Goal: Task Accomplishment & Management: Manage account settings

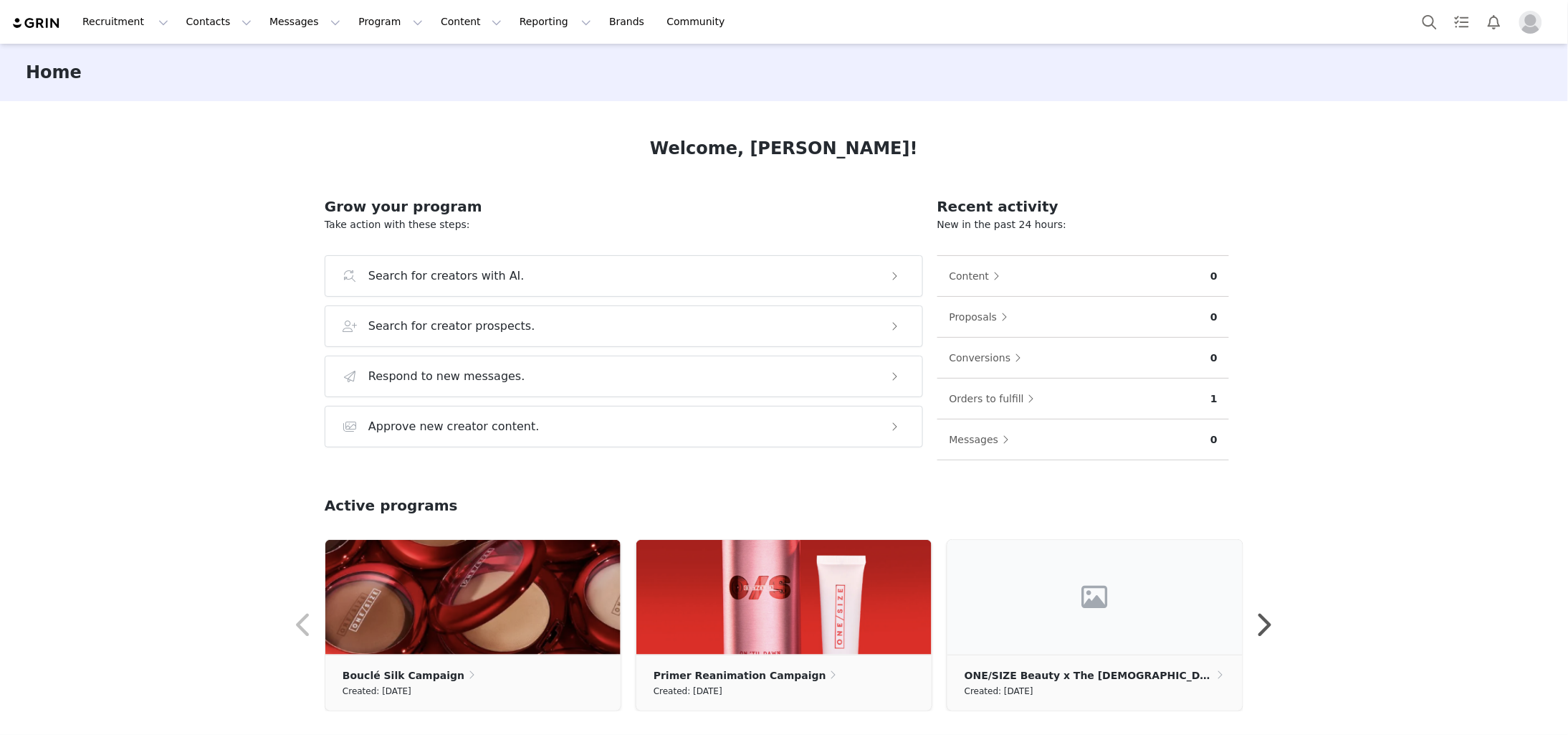
click at [1523, 24] on img "Profile" at bounding box center [1531, 22] width 23 height 23
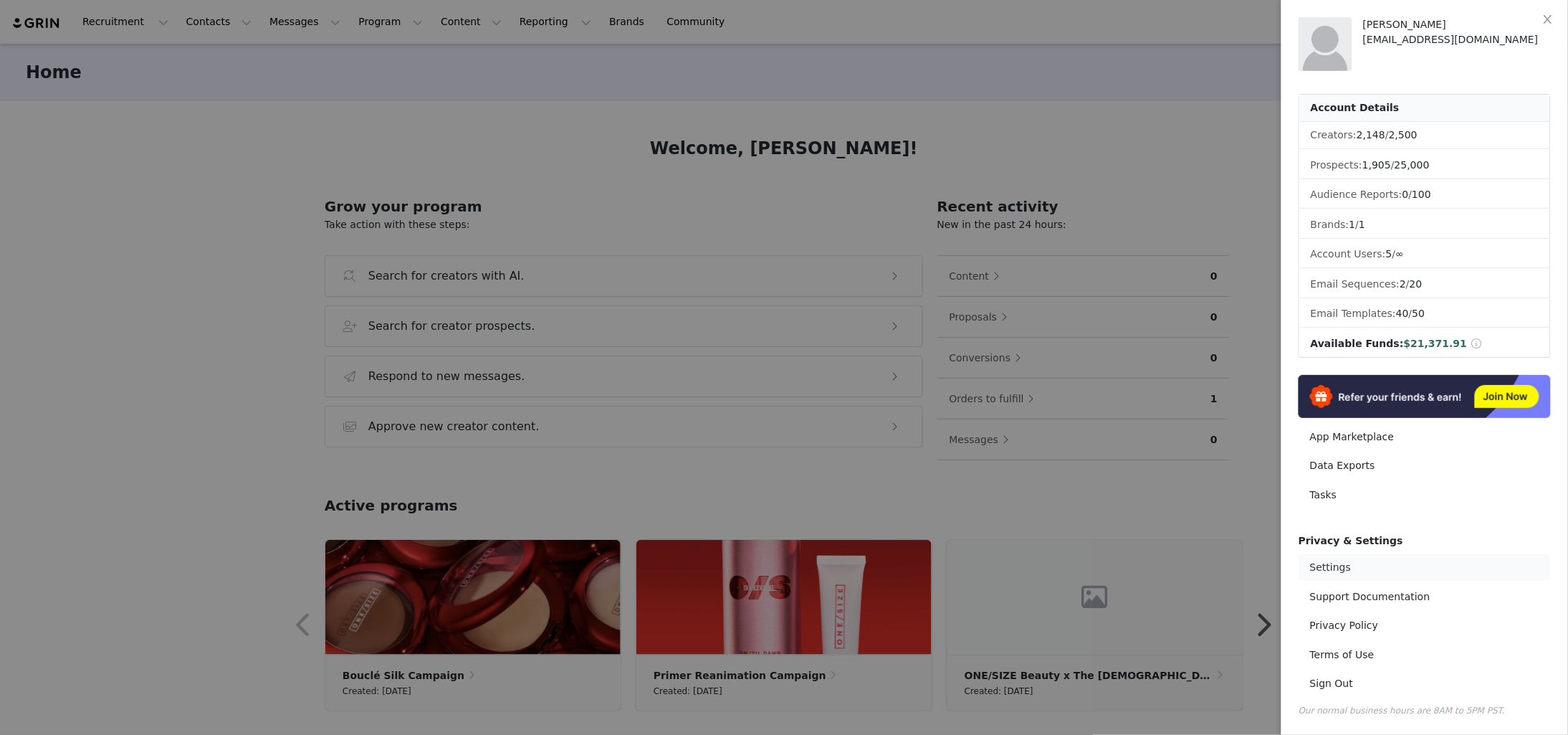
click at [1320, 571] on link "Settings" at bounding box center [1425, 567] width 253 height 26
select select "UTC"
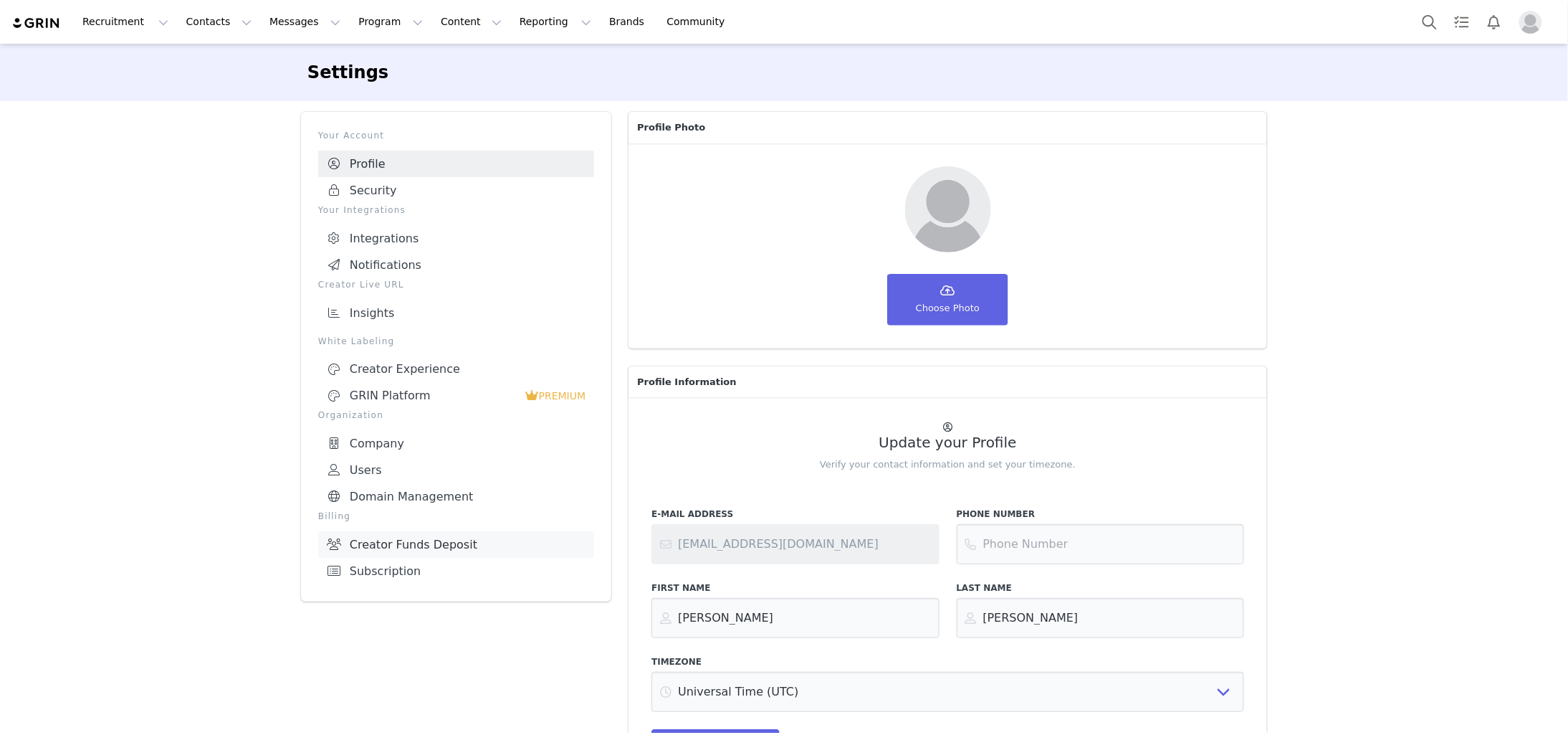
click at [393, 531] on link "Creator Funds Deposit" at bounding box center [456, 544] width 276 height 26
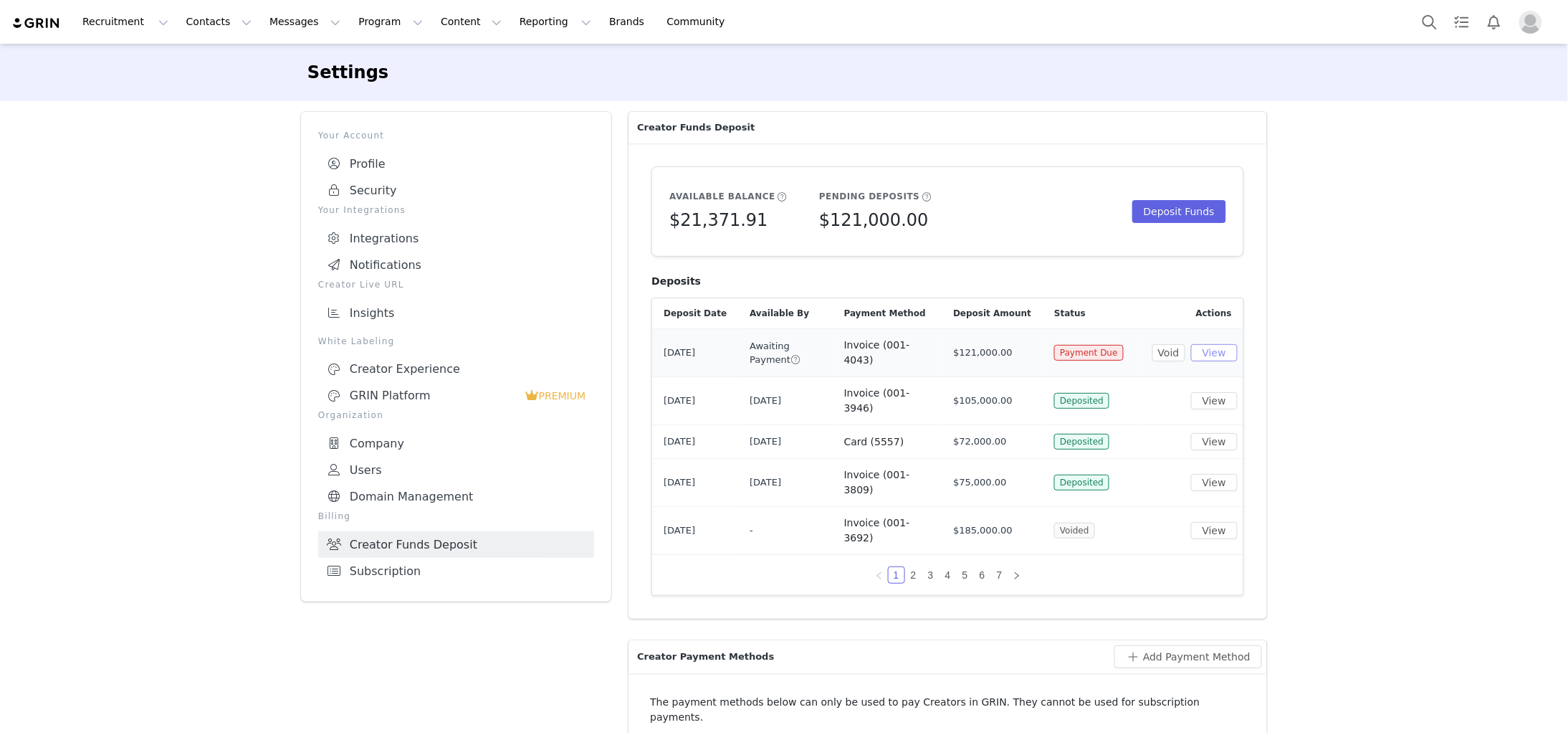
click at [1229, 353] on button "View" at bounding box center [1215, 353] width 46 height 17
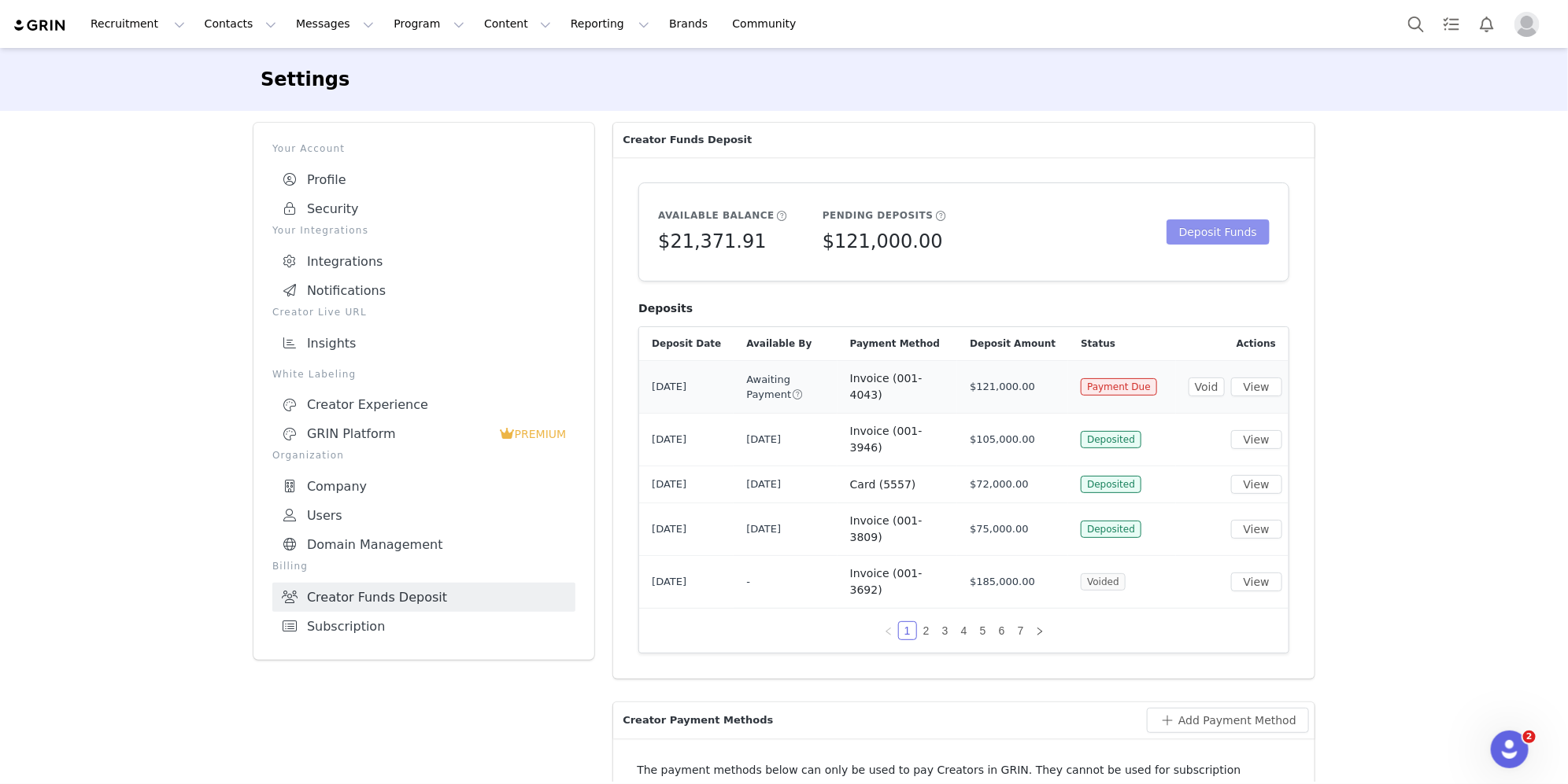
click at [1234, 228] on button "Deposit Funds" at bounding box center [1218, 232] width 103 height 25
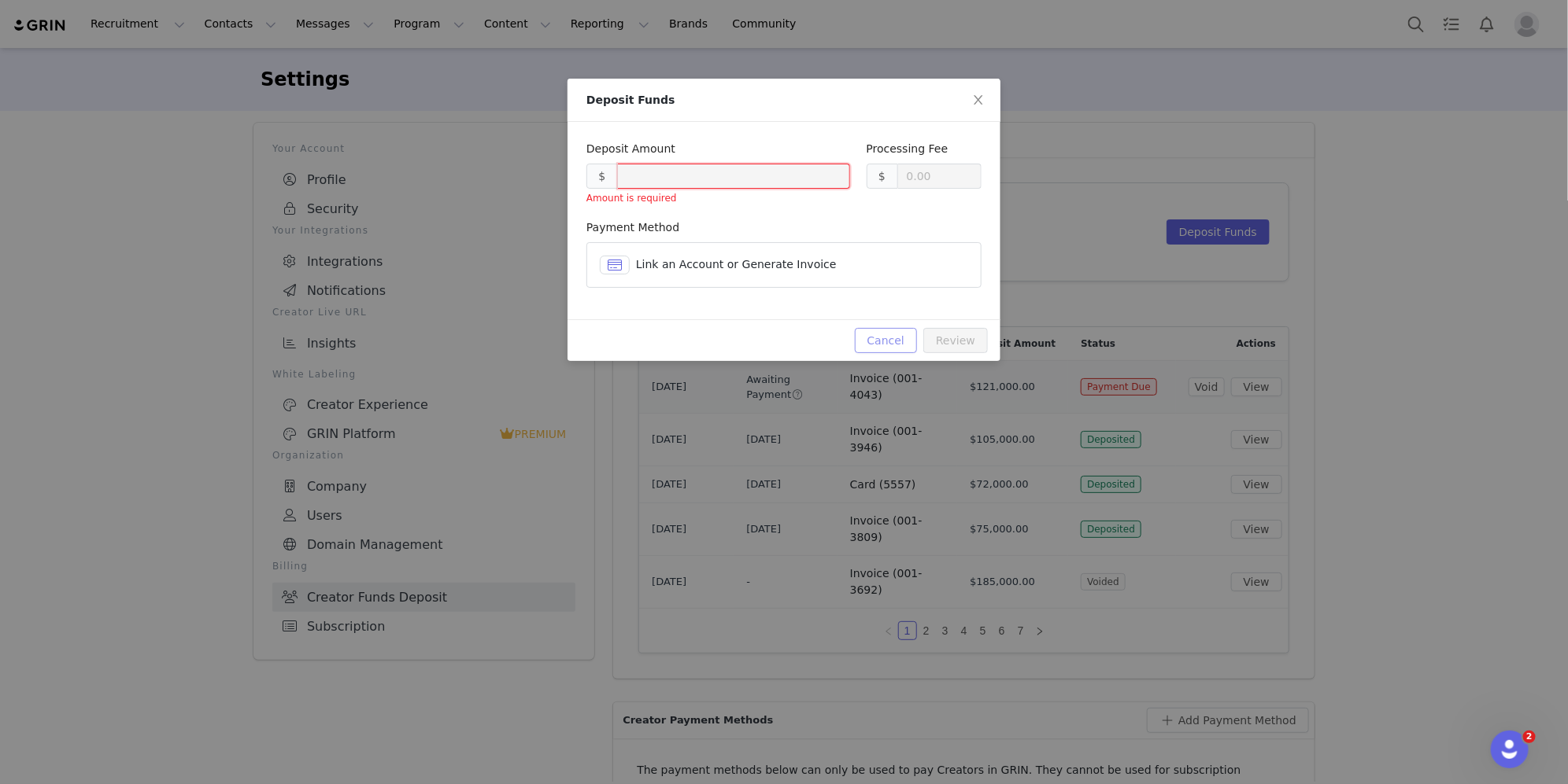
click at [897, 346] on button "Cancel" at bounding box center [886, 341] width 63 height 25
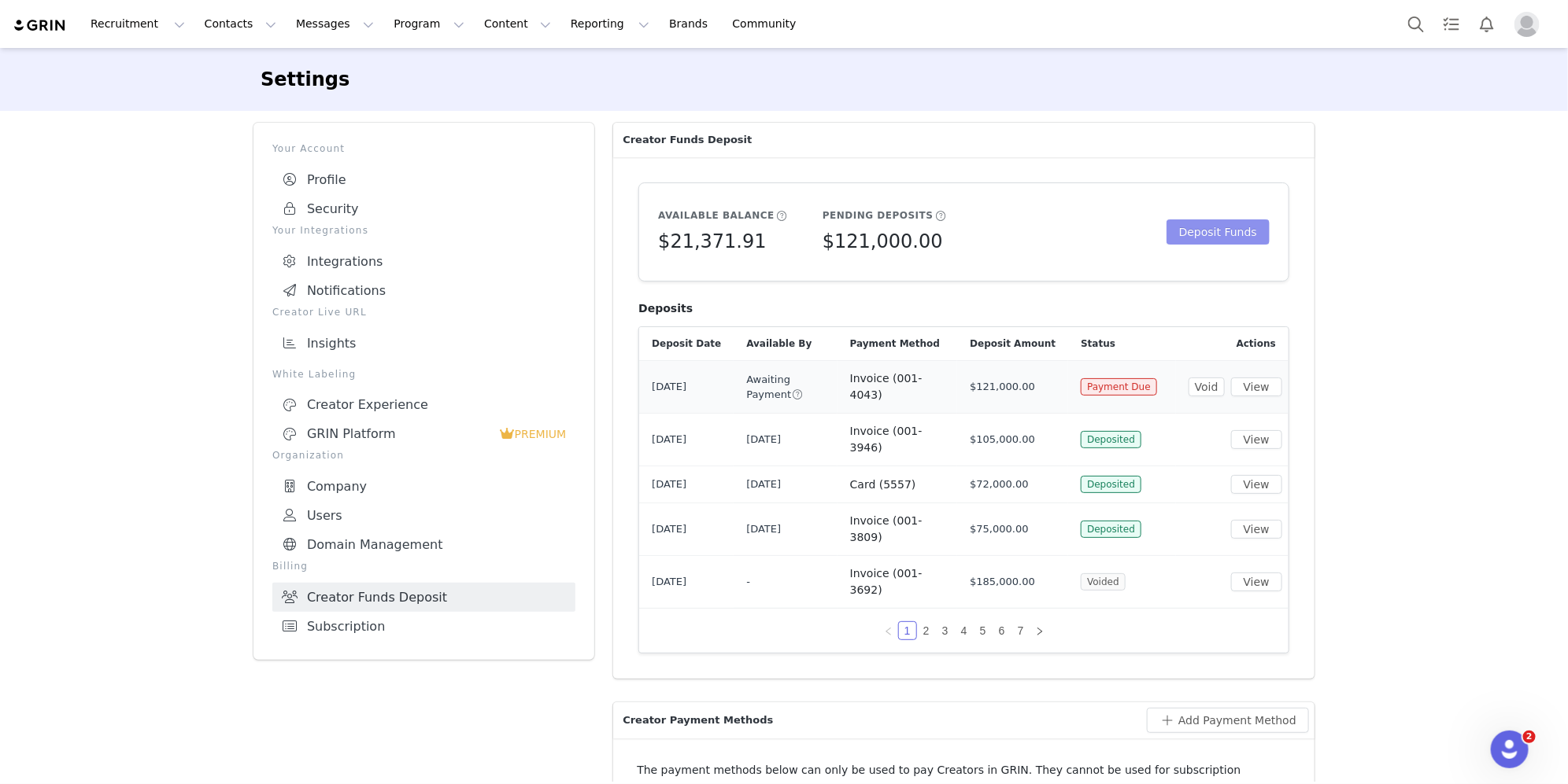
click at [1229, 238] on button "Deposit Funds" at bounding box center [1218, 232] width 103 height 25
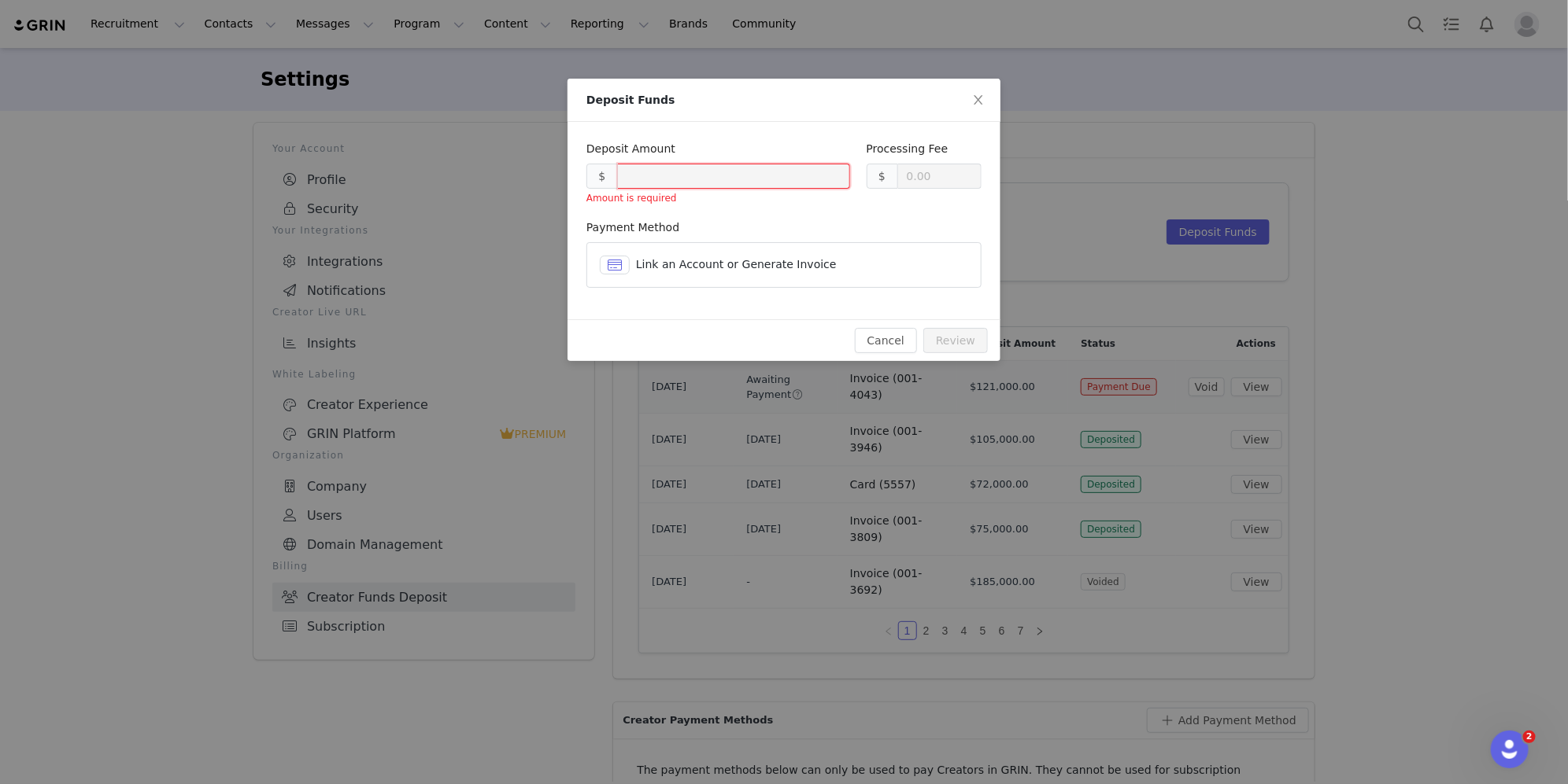
click at [706, 291] on div "Payment Method Link an Account or Generate Invoice" at bounding box center [784, 256] width 395 height 74
click at [706, 282] on article "Link an Account or Generate Invoice" at bounding box center [784, 265] width 395 height 45
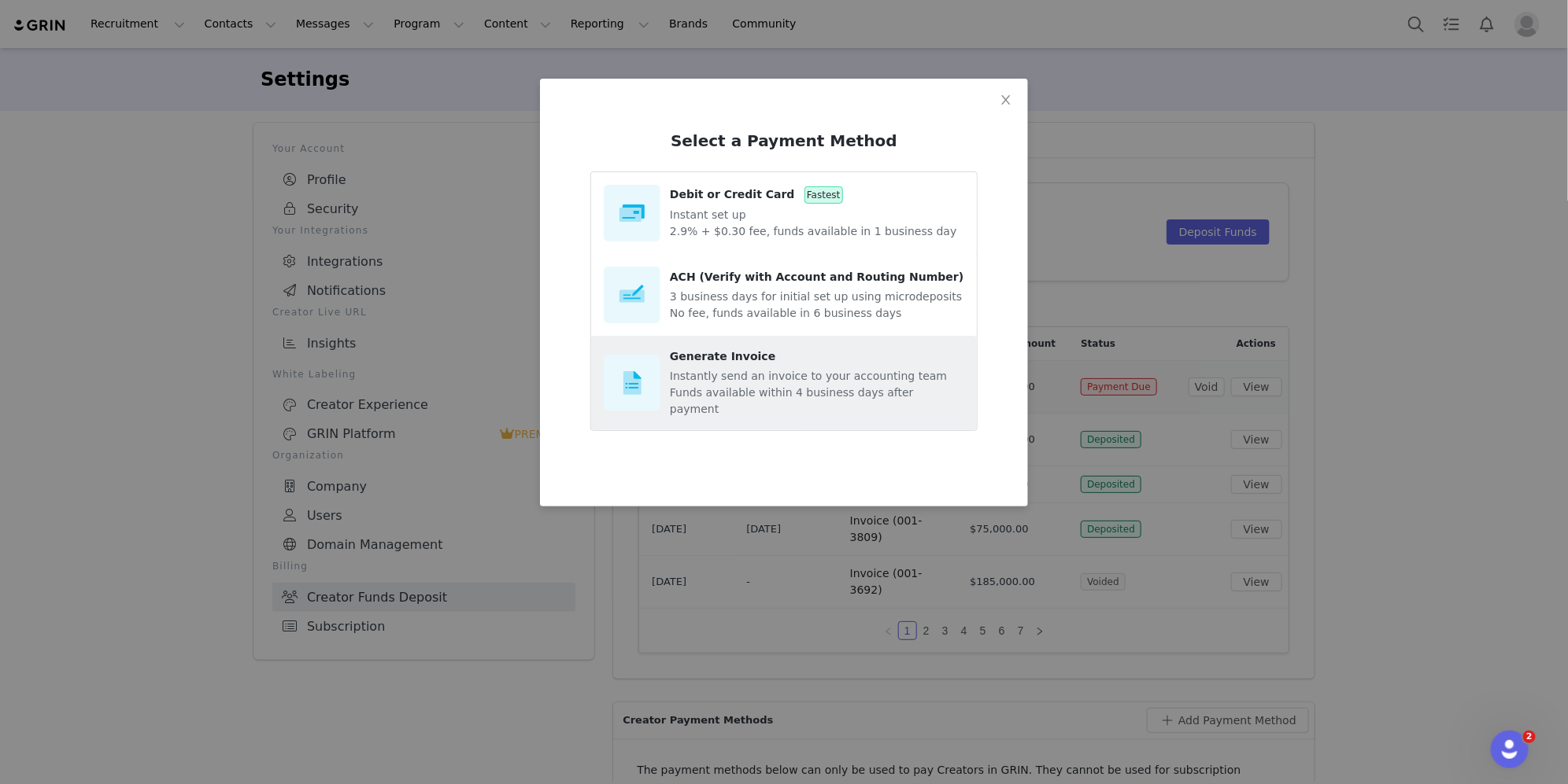
click at [723, 378] on p "Instantly send an invoice to your accounting team" at bounding box center [817, 376] width 295 height 16
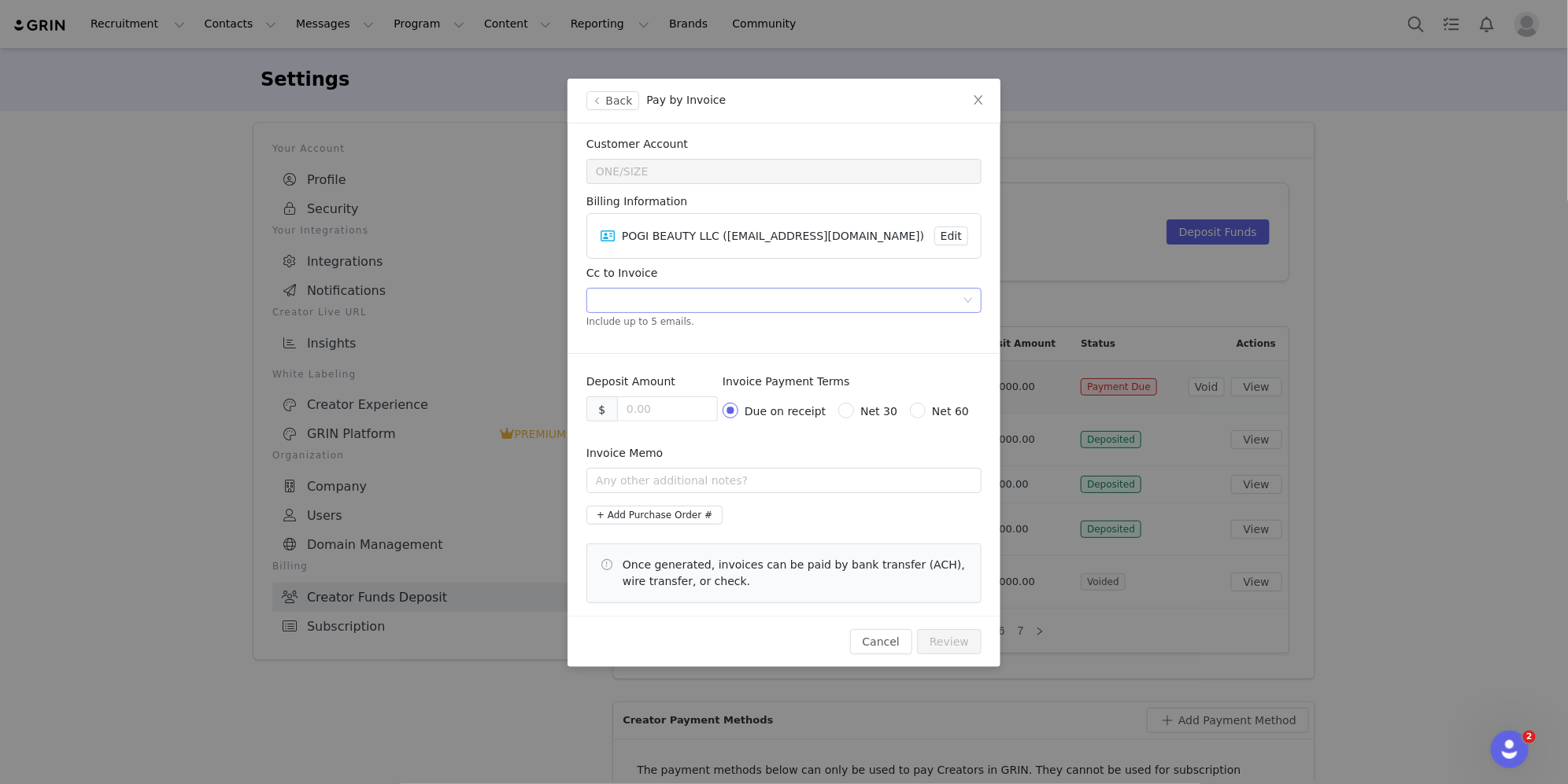
click at [635, 305] on div at bounding box center [778, 301] width 374 height 24
type input "O"
click at [607, 473] on input "text" at bounding box center [784, 480] width 395 height 25
type input "October Paid Partners - VIP's & EU Talent"
click at [865, 510] on section "Deposit Amount $ Invoice Payment Terms Due on receipt Net 30 Net 60 Invoice Mem…" at bounding box center [784, 488] width 433 height 255
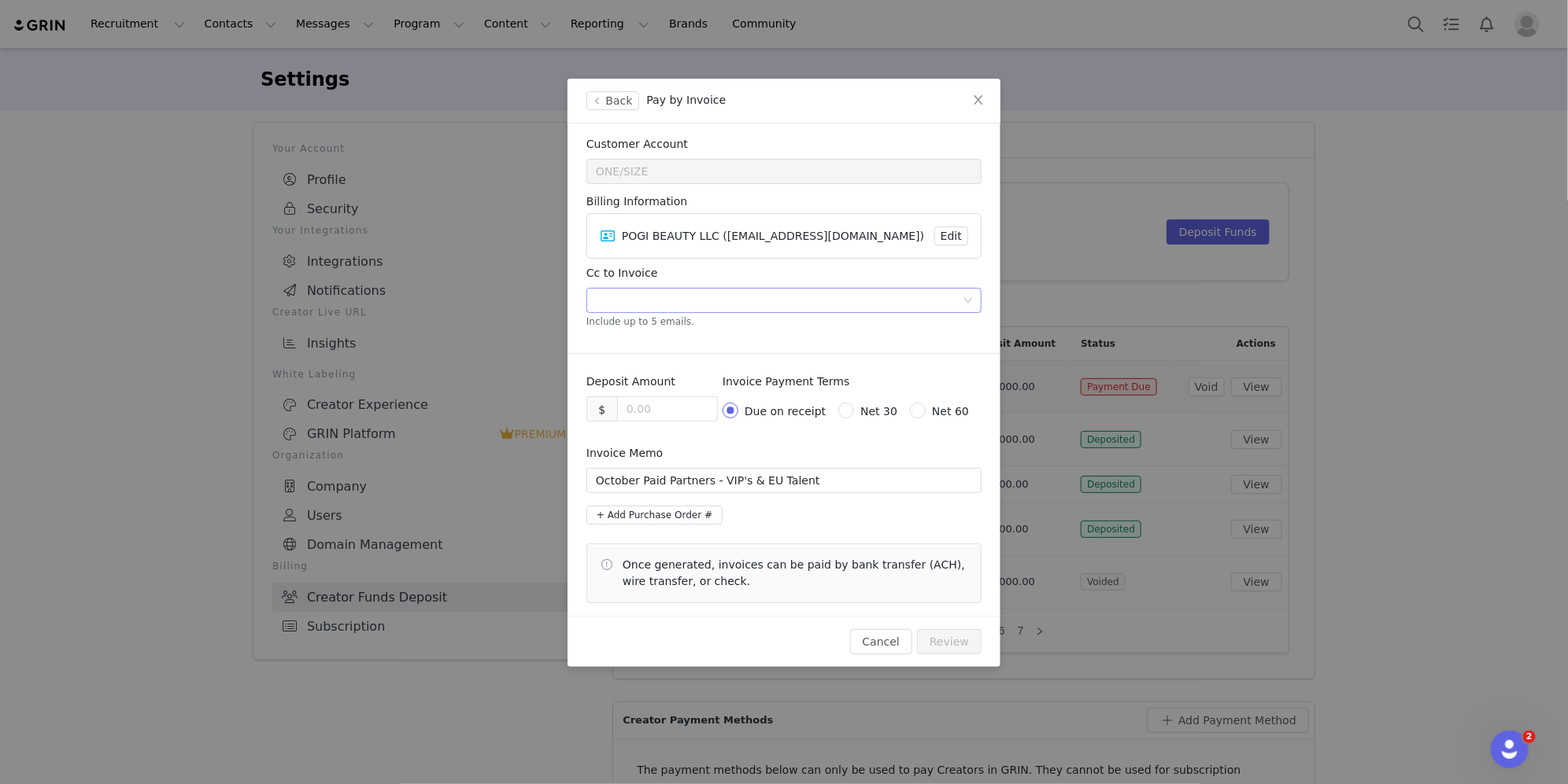
click at [656, 297] on div at bounding box center [778, 301] width 374 height 24
type input "[EMAIL_ADDRESS][DOMAIN_NAME]"
paste input "[EMAIL_ADDRESS][DOMAIN_NAME]"
type input "[EMAIL_ADDRESS][DOMAIN_NAME]"
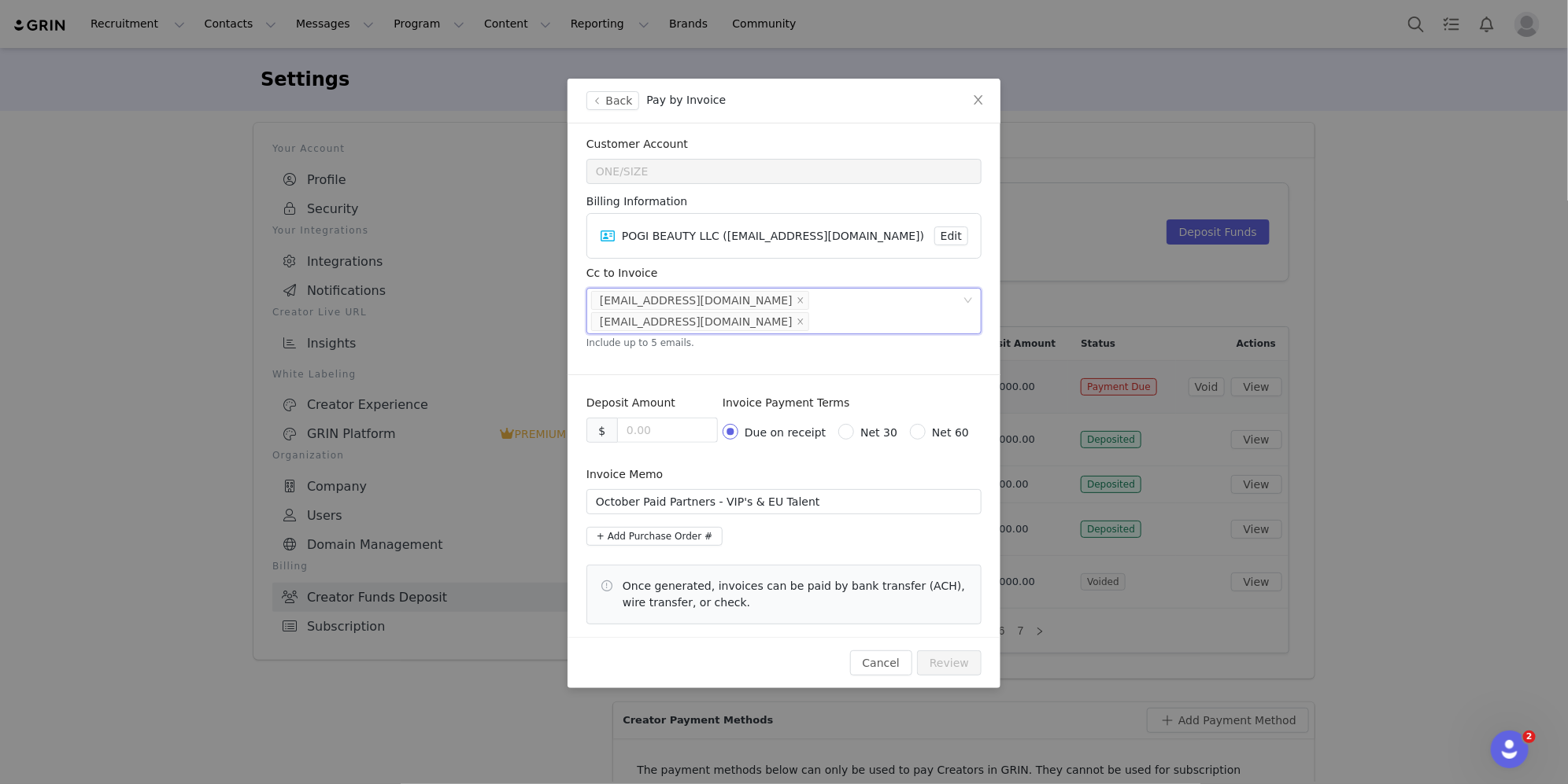
paste input "[EMAIL_ADDRESS][DOMAIN_NAME]"
type input "[EMAIL_ADDRESS][DOMAIN_NAME]"
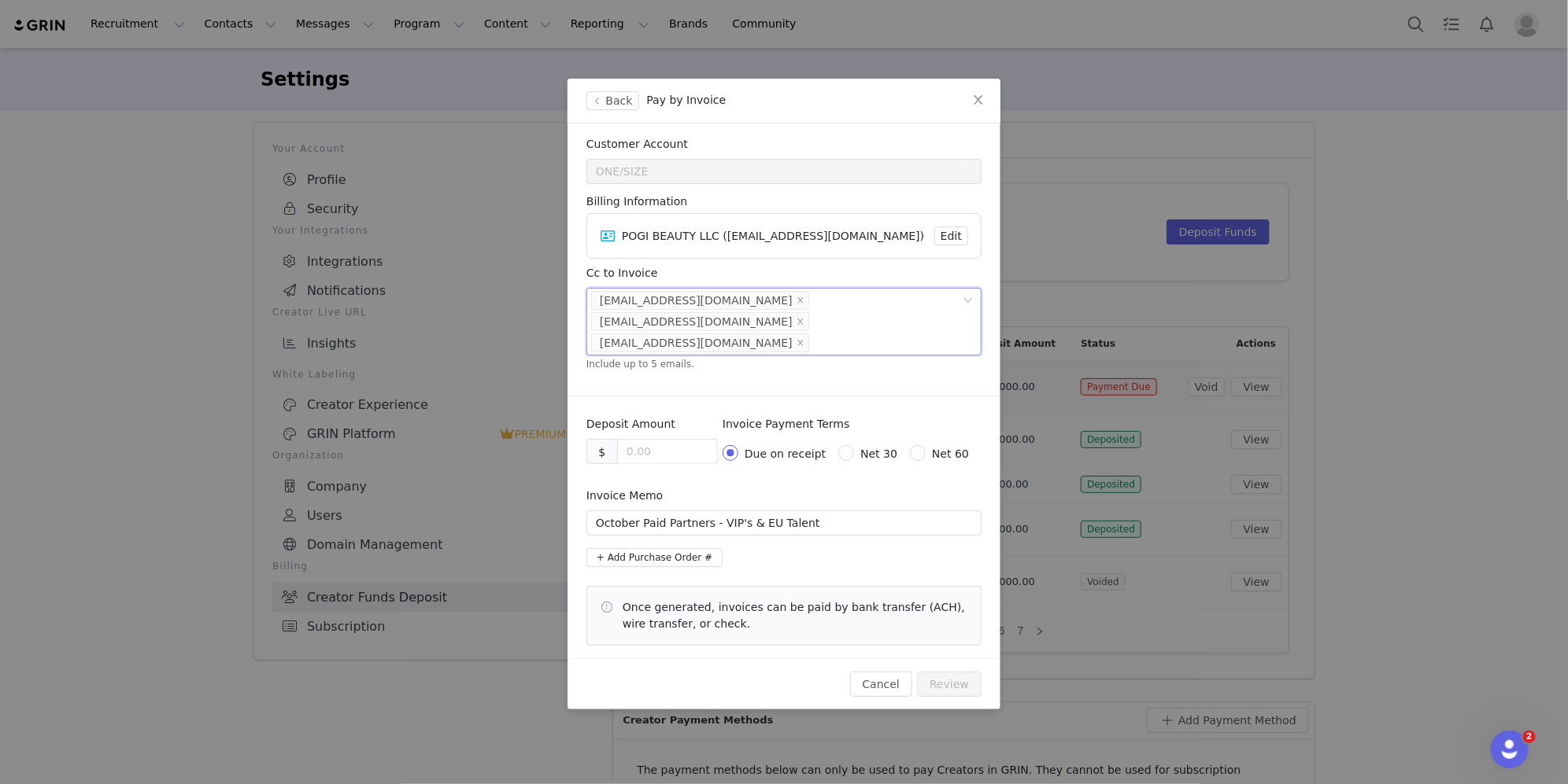
click at [641, 416] on div "Deposit Amount" at bounding box center [652, 427] width 131 height 23
click at [641, 440] on input at bounding box center [667, 451] width 99 height 24
type input "60000.00"
click at [677, 403] on section "Deposit Amount $ 60000.00 Invoice Payment Terms Due on receipt Net 30 Net 60 In…" at bounding box center [784, 530] width 433 height 255
click at [641, 440] on input "60000.00" at bounding box center [667, 451] width 99 height 24
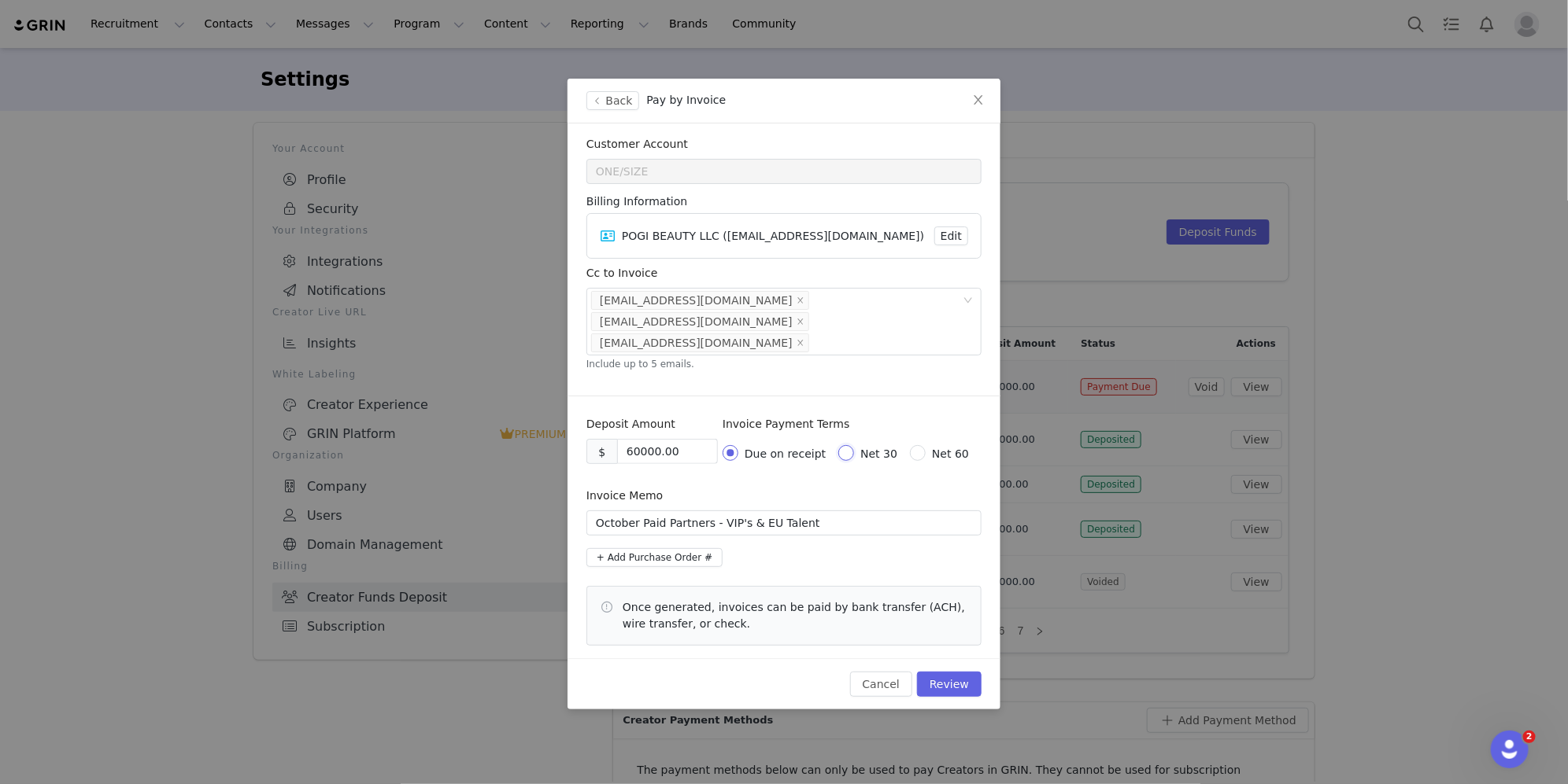
click at [850, 445] on input "Net 30" at bounding box center [843, 450] width 11 height 11
radio input "true"
radio input "false"
radio input "true"
click at [634, 440] on input "60000.00" at bounding box center [667, 451] width 99 height 24
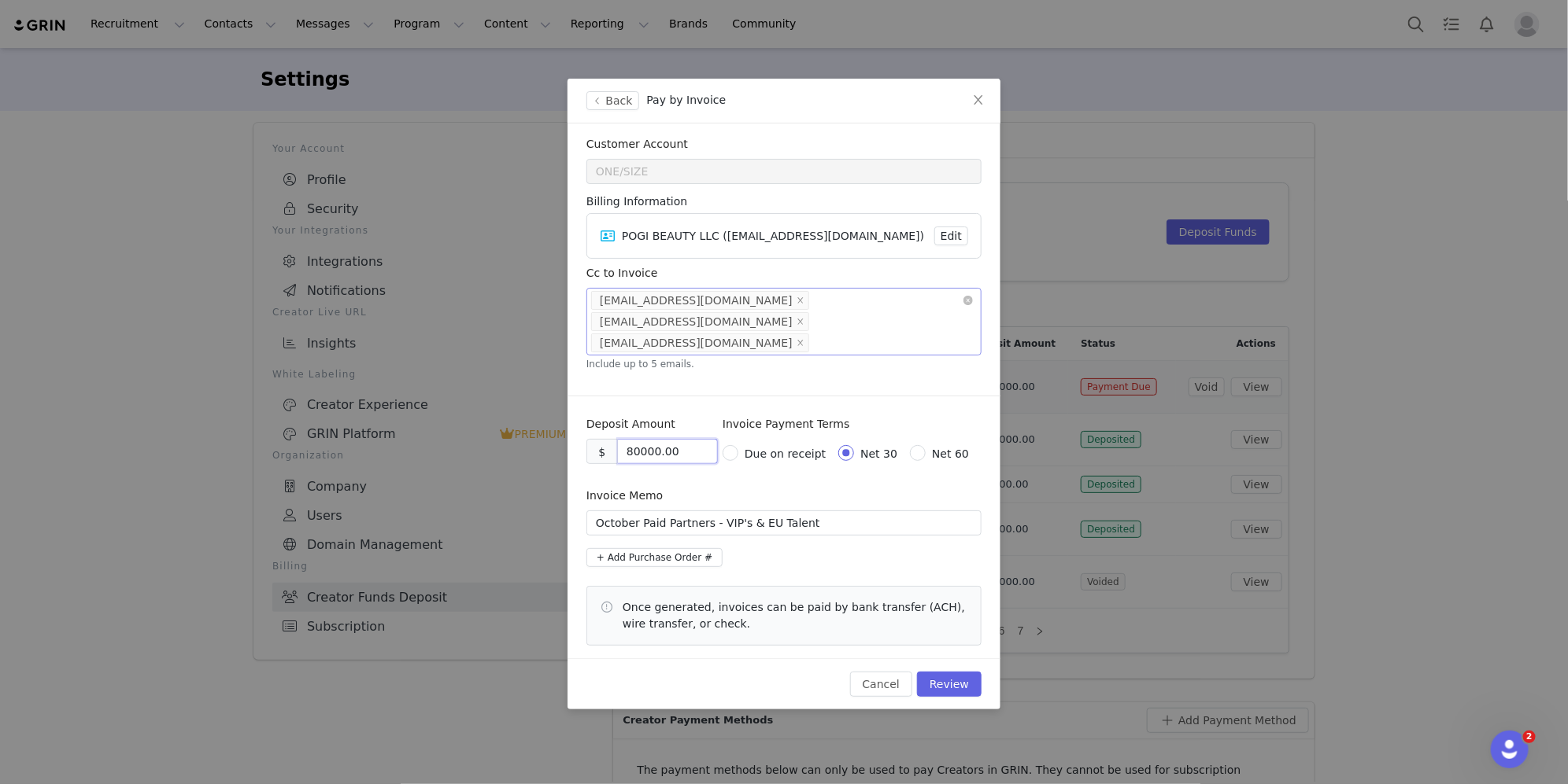
type input "80000.00"
click at [830, 324] on div "[EMAIL_ADDRESS][DOMAIN_NAME] [EMAIL_ADDRESS][DOMAIN_NAME] [EMAIL_ADDRESS][DOMAI…" at bounding box center [784, 322] width 395 height 68
type input "j"
click at [795, 324] on div "[EMAIL_ADDRESS][DOMAIN_NAME] [EMAIL_ADDRESS][DOMAIN_NAME] [EMAIL_ADDRESS][DOMAI…" at bounding box center [784, 322] width 395 height 68
paste input "[EMAIL_ADDRESS][DOMAIN_NAME]"
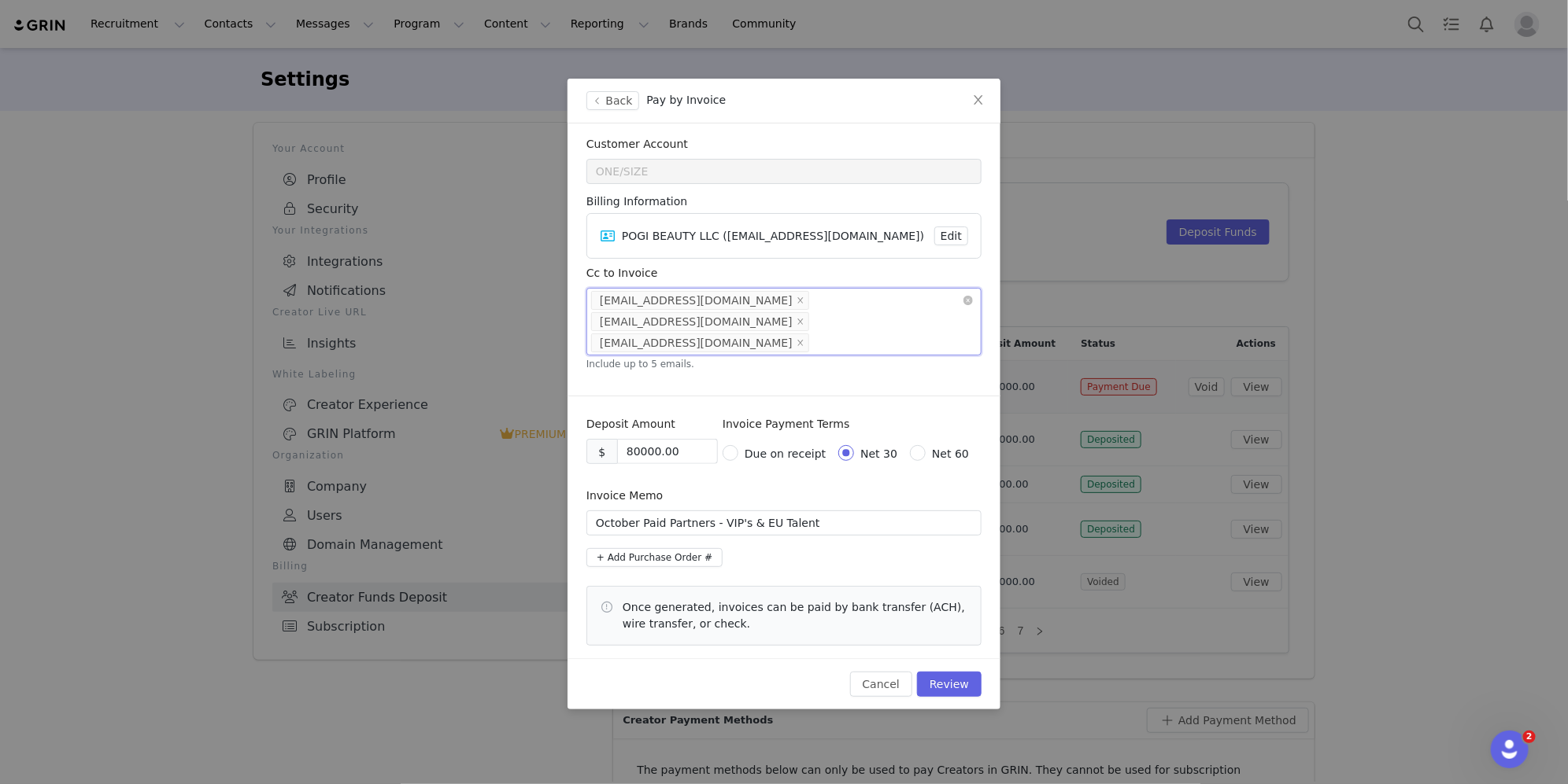
type input "[EMAIL_ADDRESS][DOMAIN_NAME]"
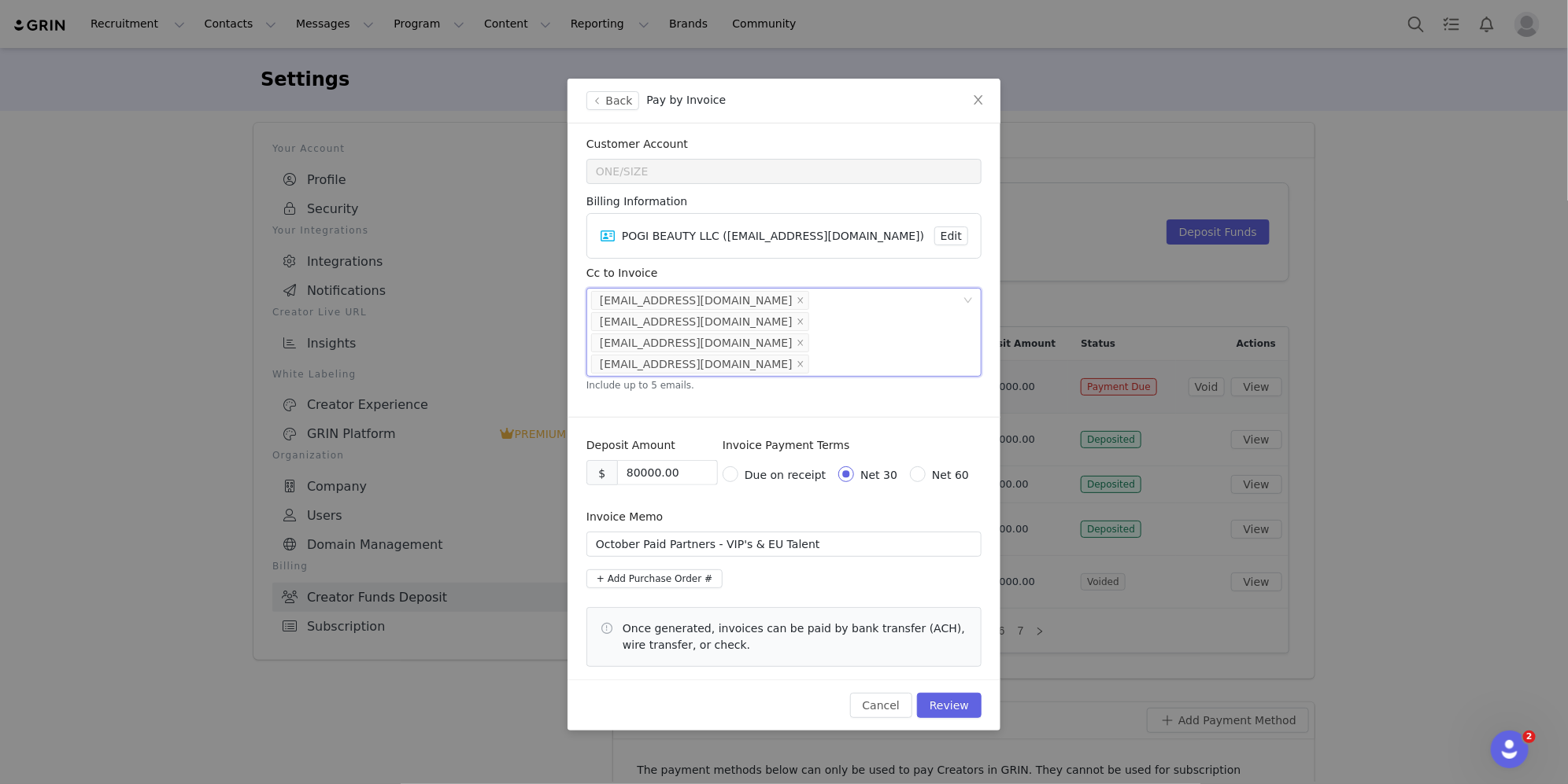
click at [752, 353] on div "Cc to Invoice [EMAIL_ADDRESS][DOMAIN_NAME] [EMAIL_ADDRESS][DOMAIN_NAME] [EMAIL_…" at bounding box center [784, 332] width 395 height 134
click at [720, 532] on input "October Paid Partners - VIP's & EU Talent" at bounding box center [784, 545] width 395 height 25
click at [837, 540] on section "Deposit Amount $ 80000.00 Invoice Payment Terms Due on receipt Net 30 Net 60 In…" at bounding box center [784, 552] width 433 height 255
click at [800, 532] on input "October Paid Partners - Boucle, VIP's & EU Talent" at bounding box center [784, 545] width 395 height 25
drag, startPoint x: 851, startPoint y: 507, endPoint x: 790, endPoint y: 507, distance: 61.0
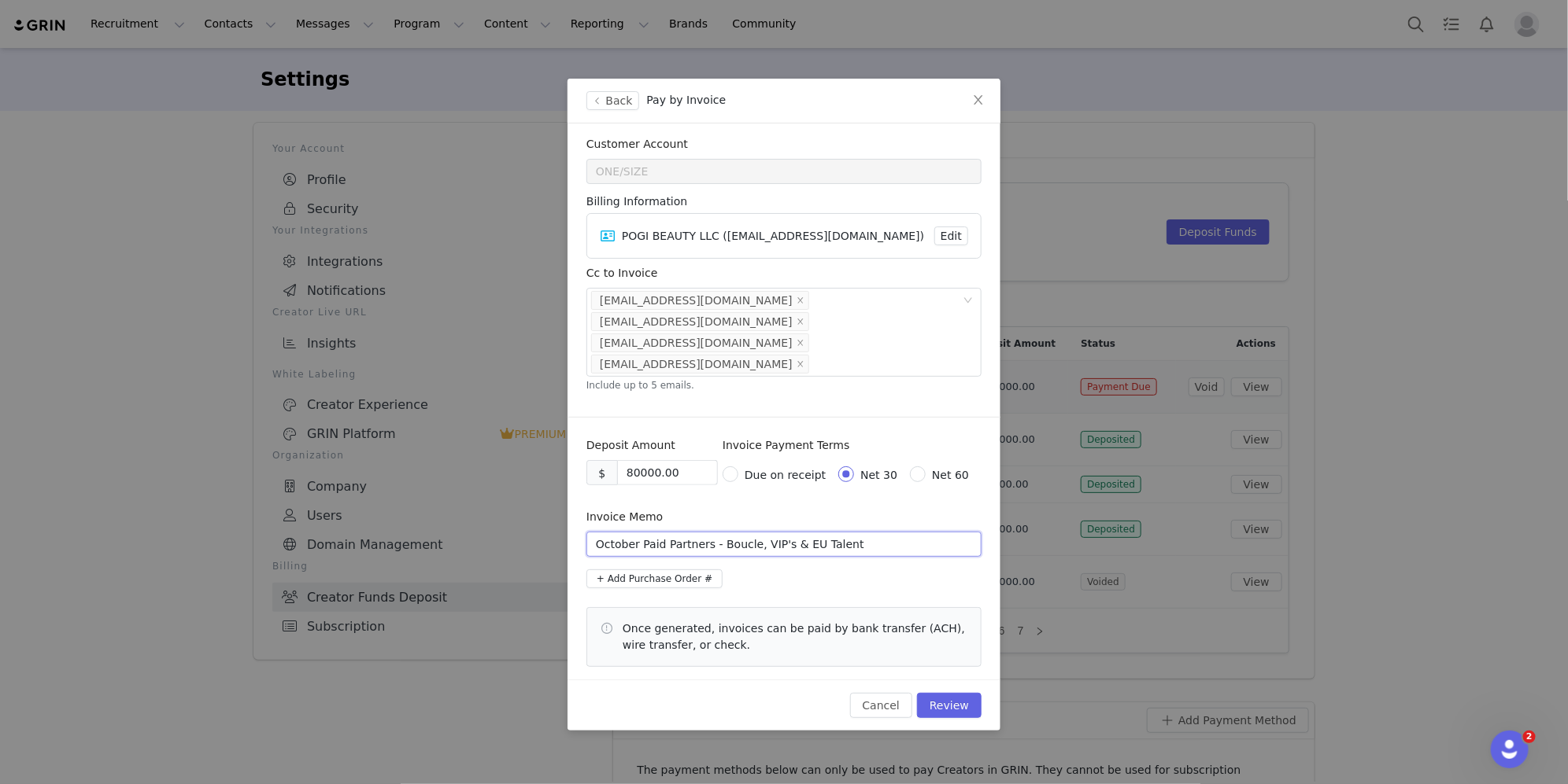
click at [790, 532] on input "October Paid Partners - Boucle, VIP's & EU Talent" at bounding box center [784, 545] width 395 height 25
click at [757, 532] on input "October Paid Partners - Boucle, VIP's" at bounding box center [784, 545] width 395 height 25
type input "October Paid Partners - Boucle & VIP's"
click at [762, 533] on section "Deposit Amount $ 80000.00 Invoice Payment Terms Due on receipt Net 30 Net 60 In…" at bounding box center [784, 552] width 433 height 255
click at [888, 126] on section "Customer Account ONE/SIZE Billing Information POGI BEAUTY LLC ([EMAIL_ADDRESS][…" at bounding box center [784, 267] width 433 height 288
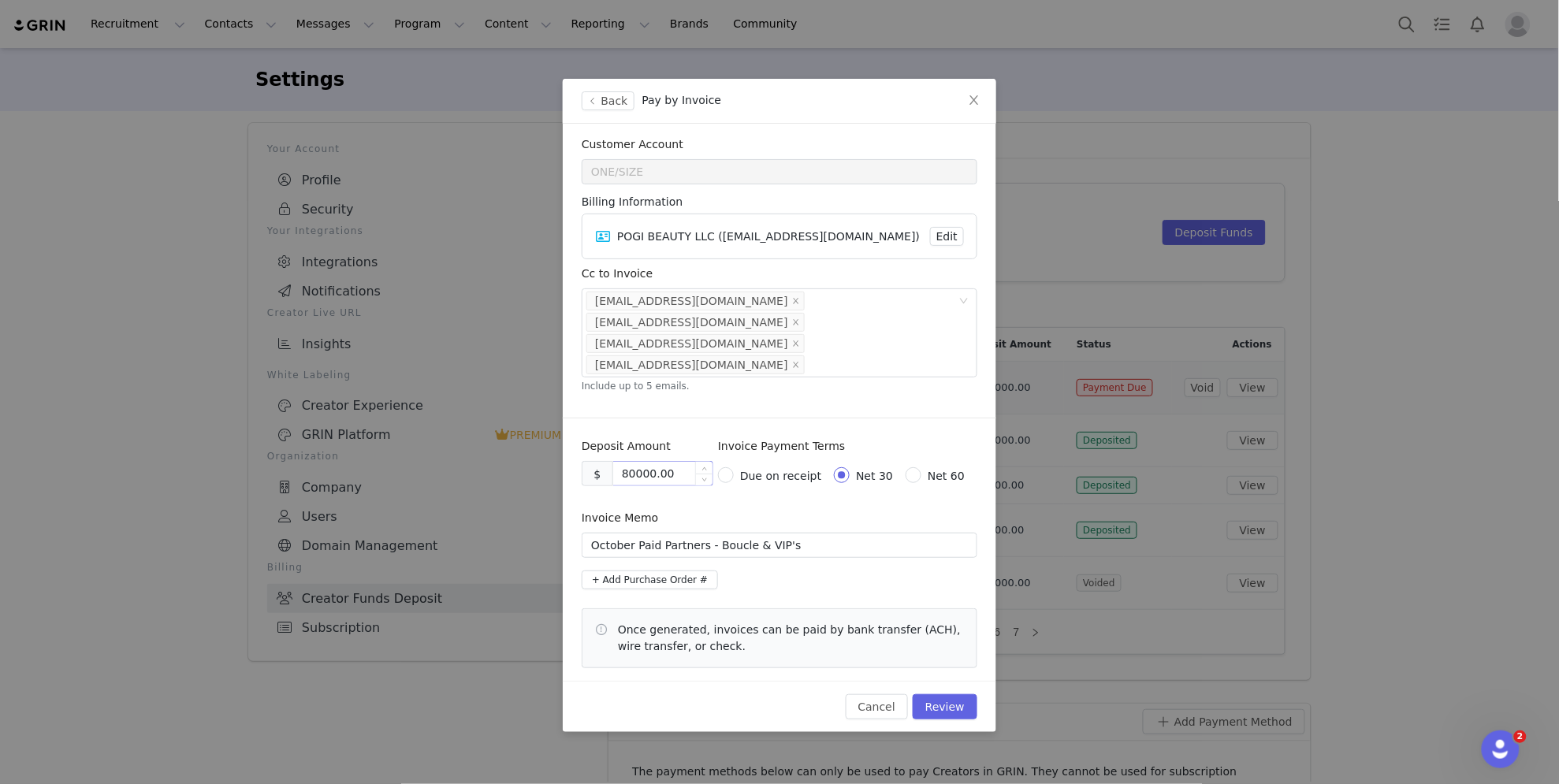
click at [627, 462] on input "80000.00" at bounding box center [662, 474] width 99 height 24
click at [641, 462] on input "10000.00" at bounding box center [662, 474] width 99 height 24
click at [656, 426] on section "Deposit Amount $ 100000.00 Invoice Payment Terms Due on receipt Net 30 Net 60 I…" at bounding box center [779, 553] width 433 height 255
click at [642, 462] on input "100000.00" at bounding box center [662, 474] width 99 height 24
click at [706, 471] on span "Decrease Value" at bounding box center [704, 478] width 16 height 15
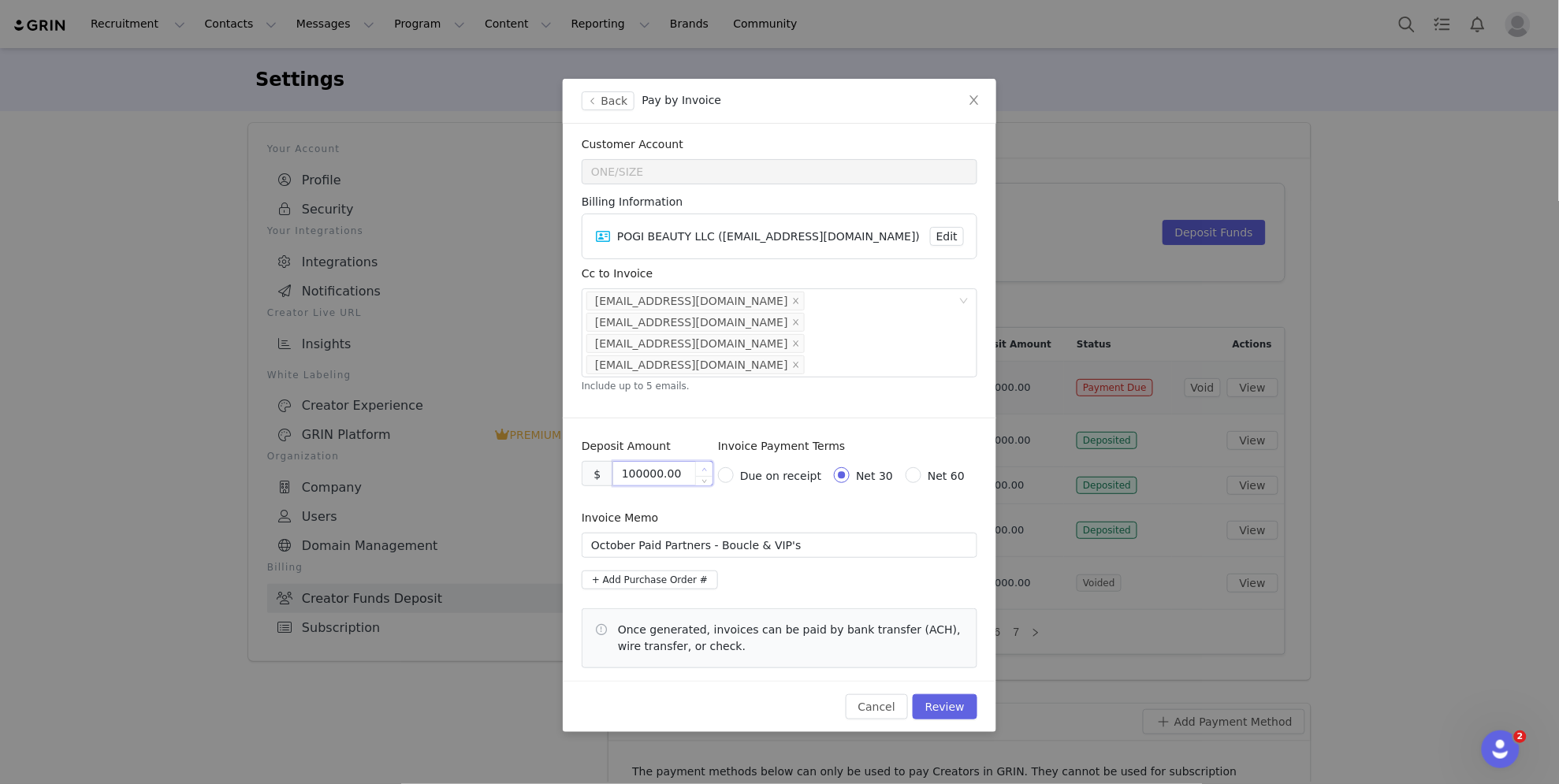
click at [706, 462] on span "Increase Value" at bounding box center [704, 469] width 16 height 15
click at [700, 426] on section "Deposit Amount $ 100000.00 Invoice Payment Terms Due on receipt Net 30 Net 60 I…" at bounding box center [779, 553] width 433 height 255
click at [642, 462] on input "100000.00" at bounding box center [662, 474] width 99 height 24
drag, startPoint x: 688, startPoint y: 433, endPoint x: 629, endPoint y: 430, distance: 59.1
click at [629, 462] on input "100000.00" at bounding box center [662, 474] width 99 height 24
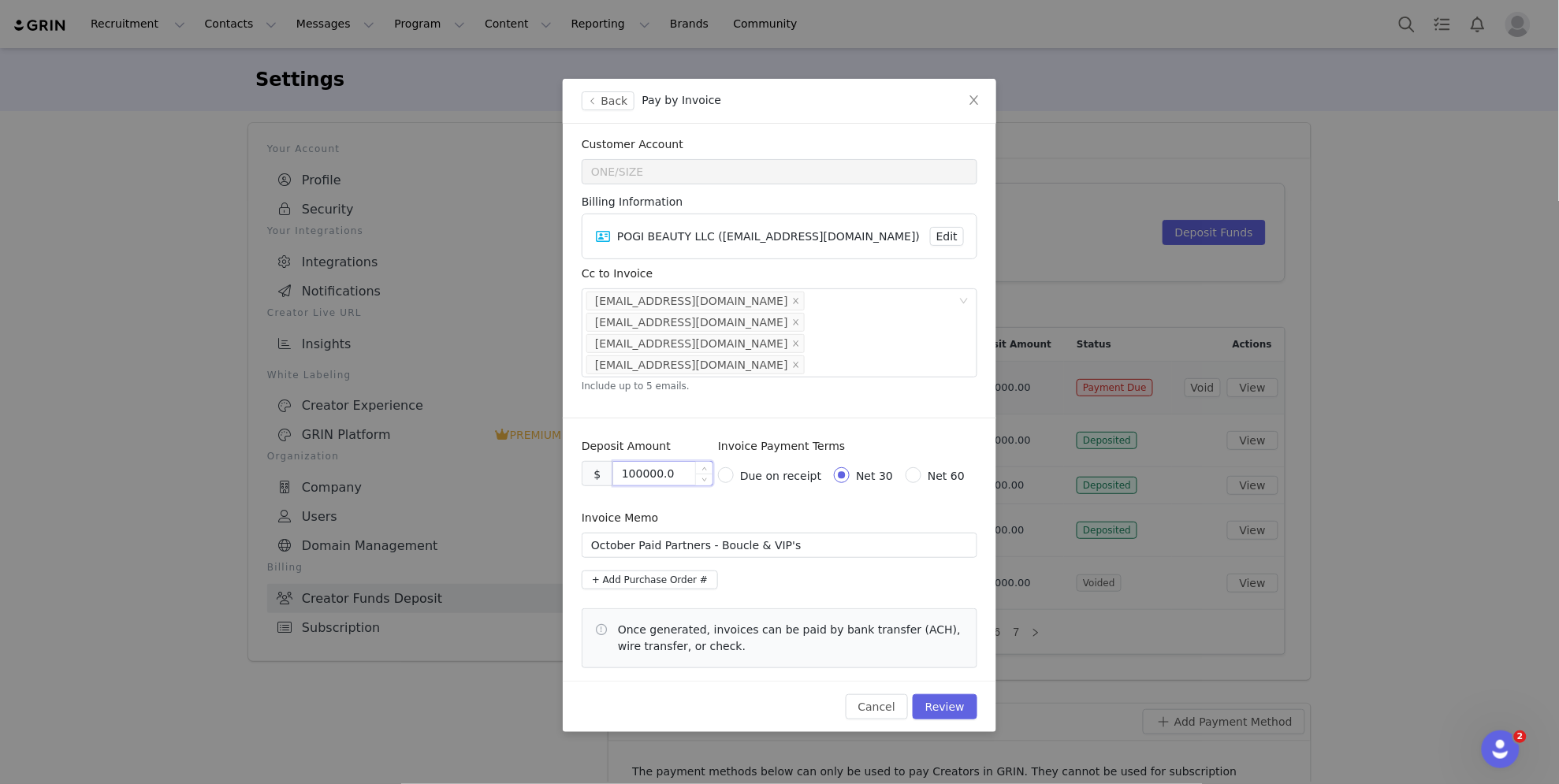
type input "100000.00"
click at [708, 510] on div "Invoice Memo" at bounding box center [780, 521] width 396 height 23
click at [941, 694] on button "Review" at bounding box center [944, 707] width 64 height 25
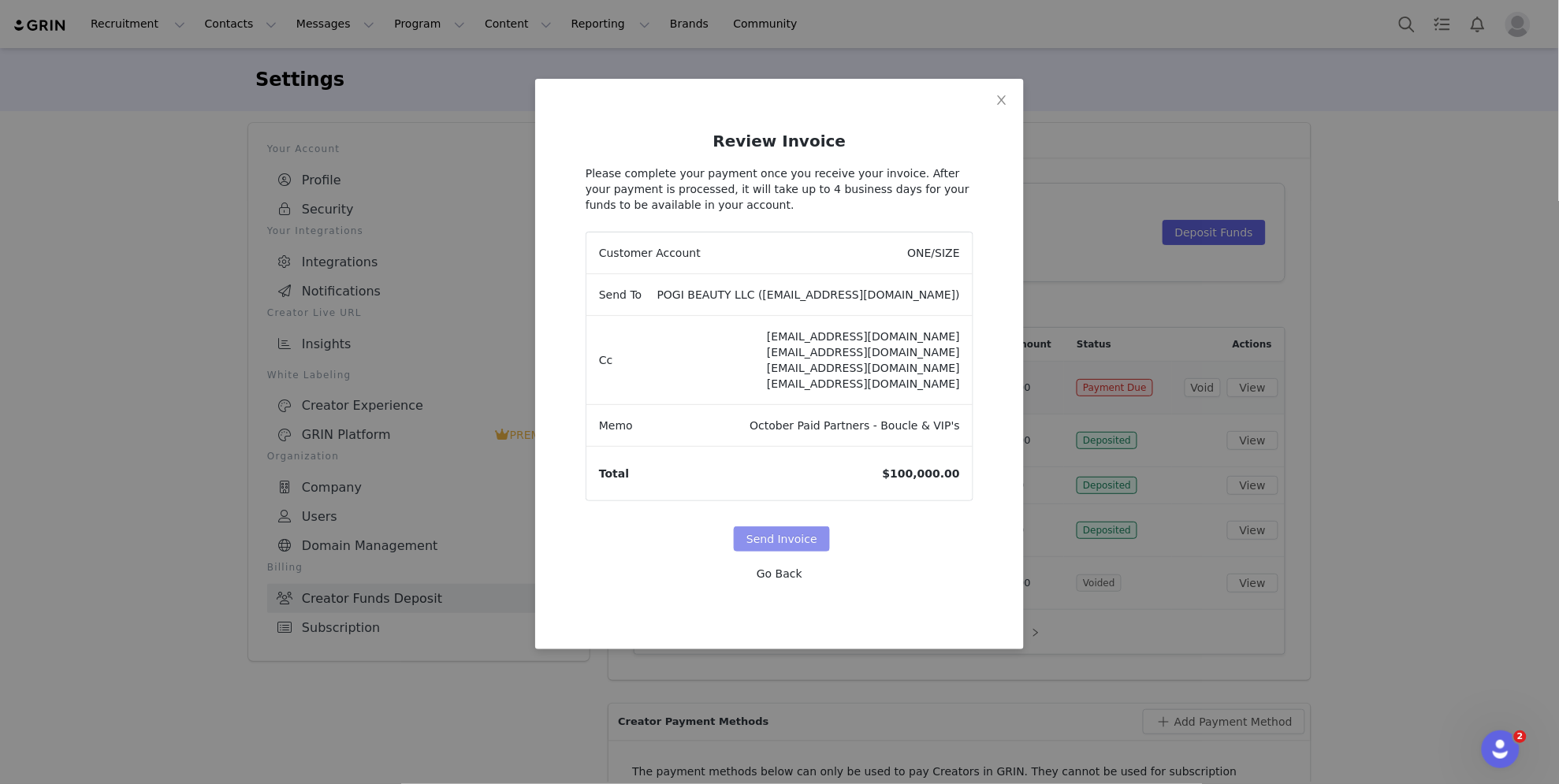
click at [784, 536] on button "Send Invoice" at bounding box center [782, 539] width 96 height 25
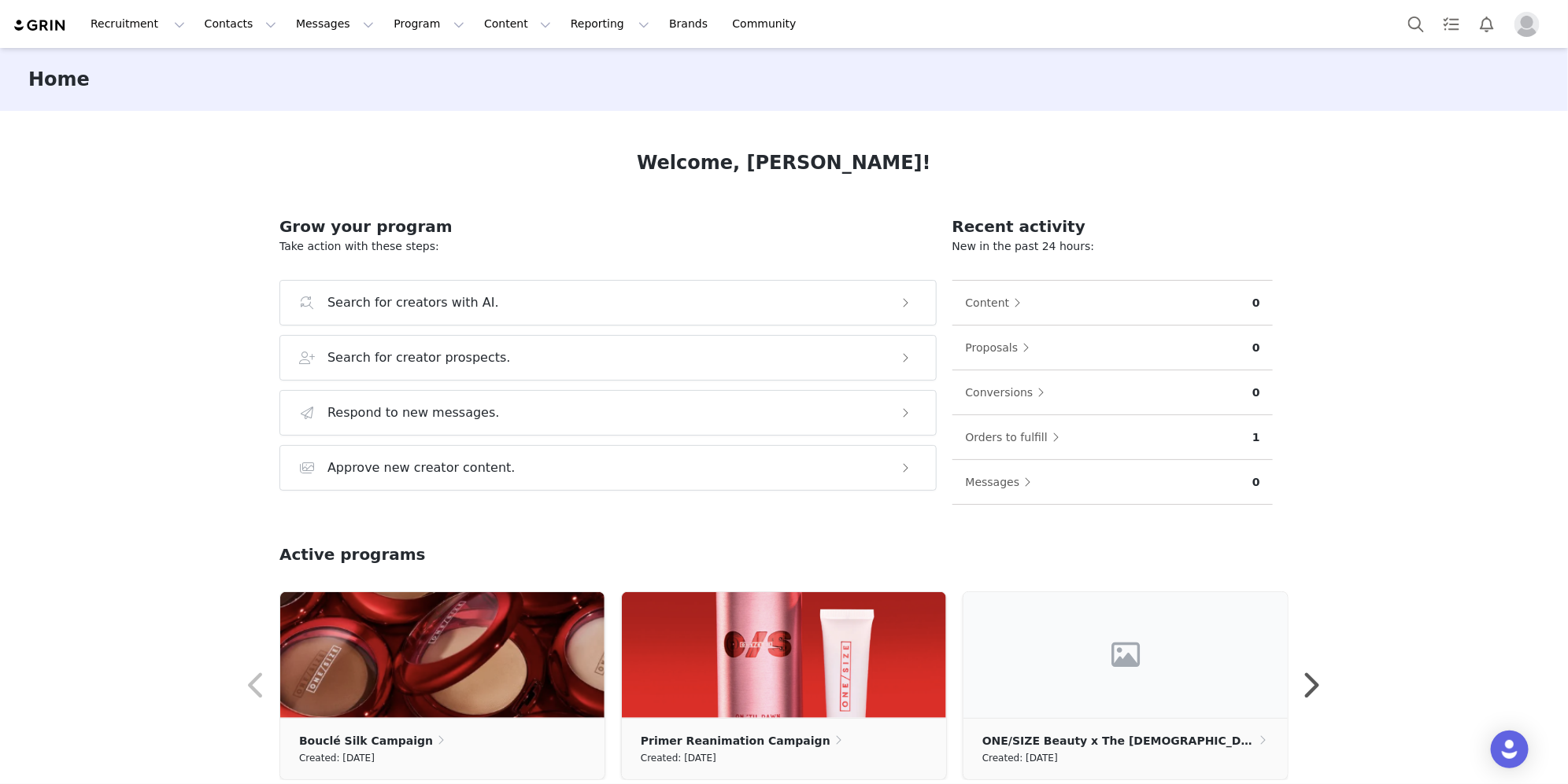
click at [1531, 30] on img "Profile" at bounding box center [1527, 24] width 25 height 25
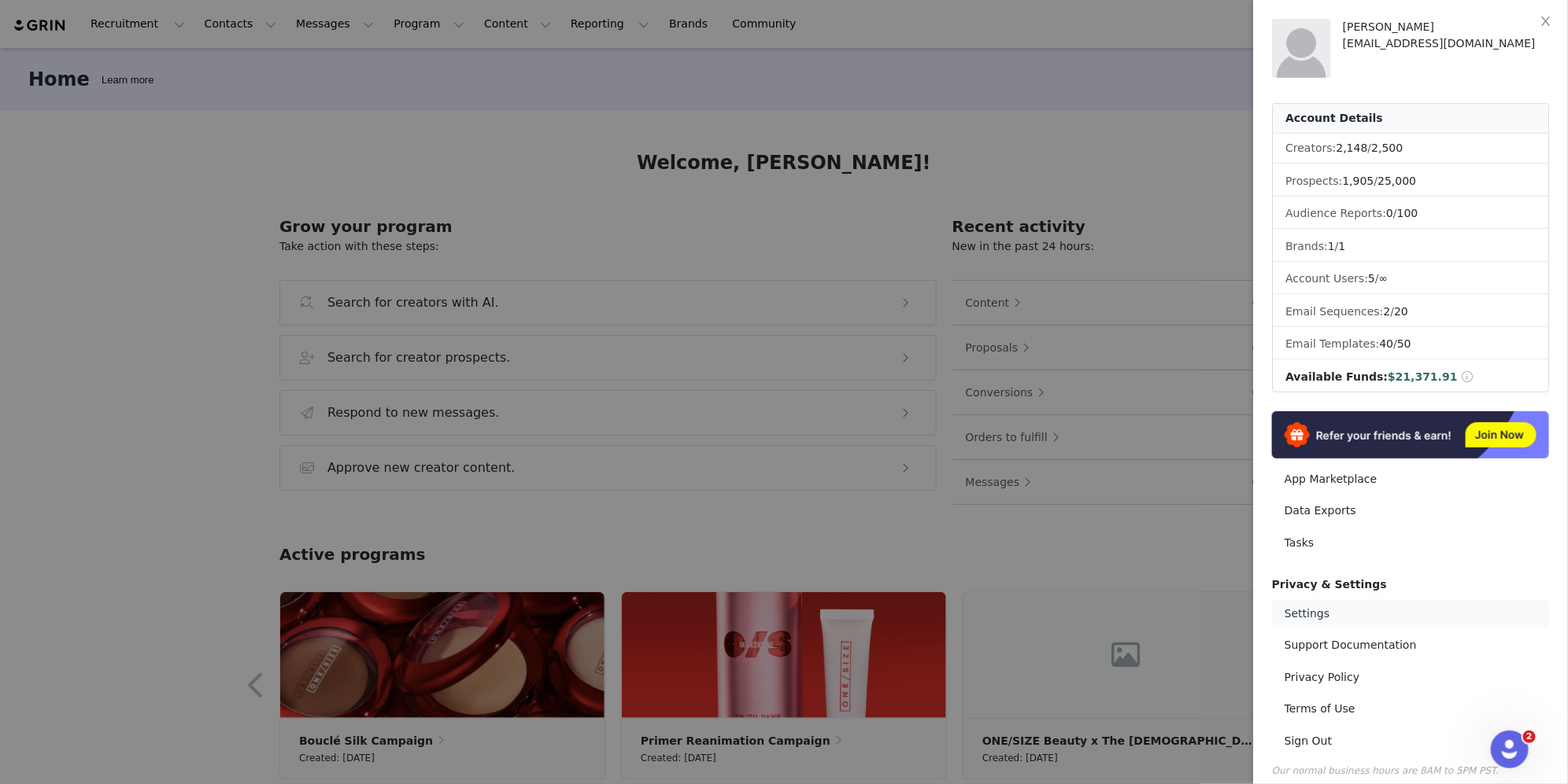
click at [1304, 609] on link "Settings" at bounding box center [1411, 614] width 278 height 29
select select "UTC"
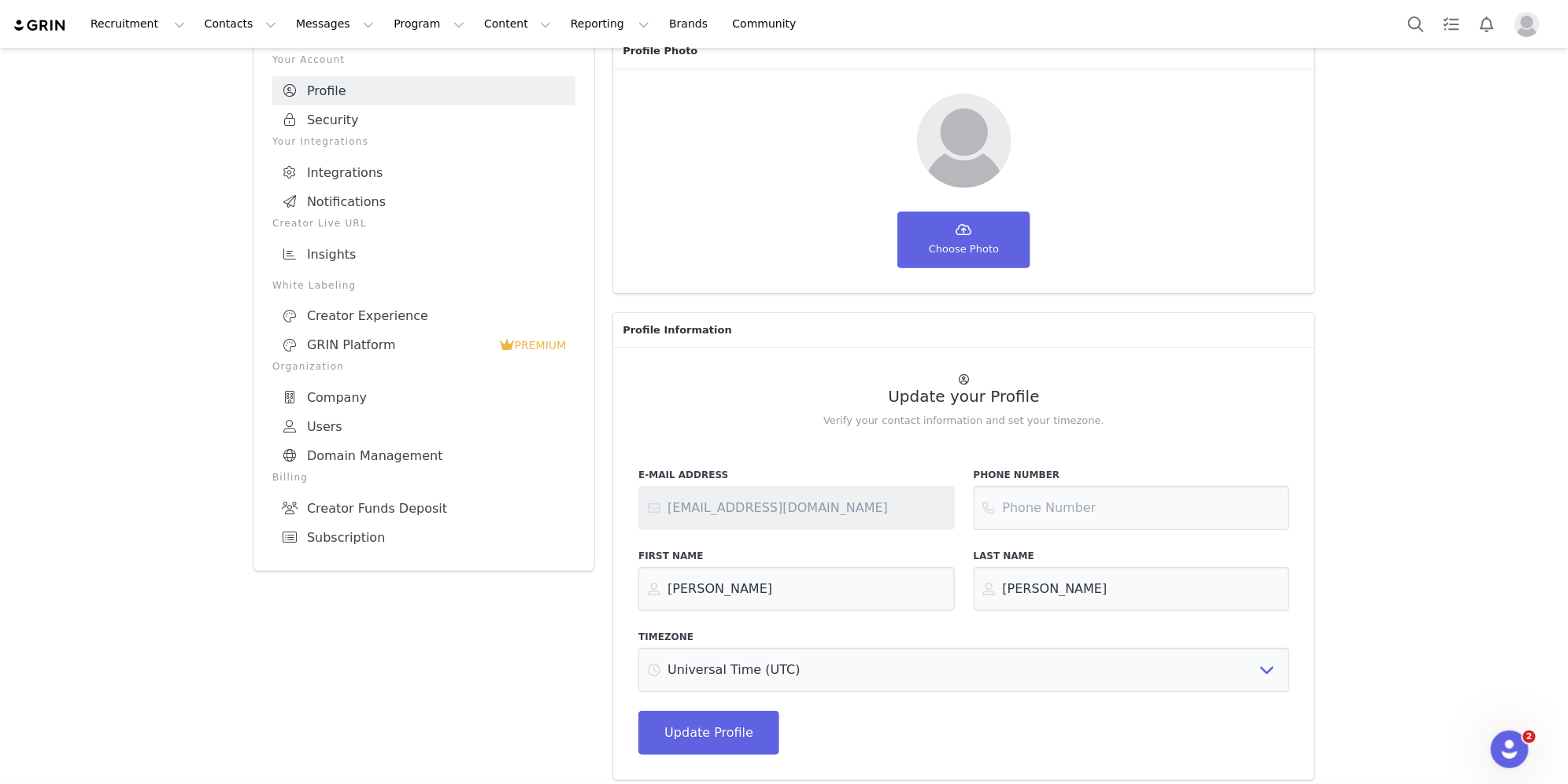
scroll to position [98, 0]
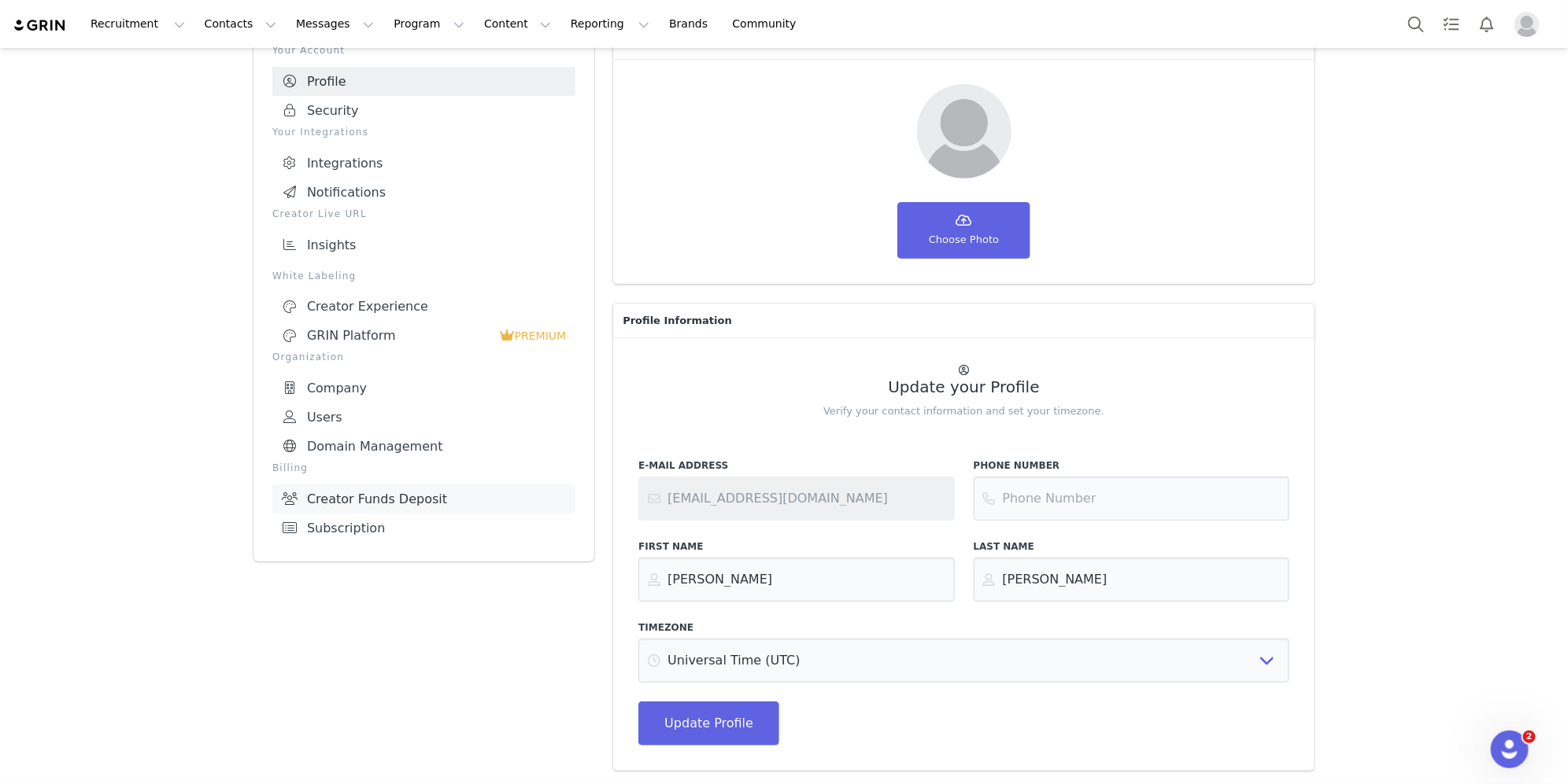
click at [407, 495] on link "Creator Funds Deposit" at bounding box center [424, 499] width 303 height 29
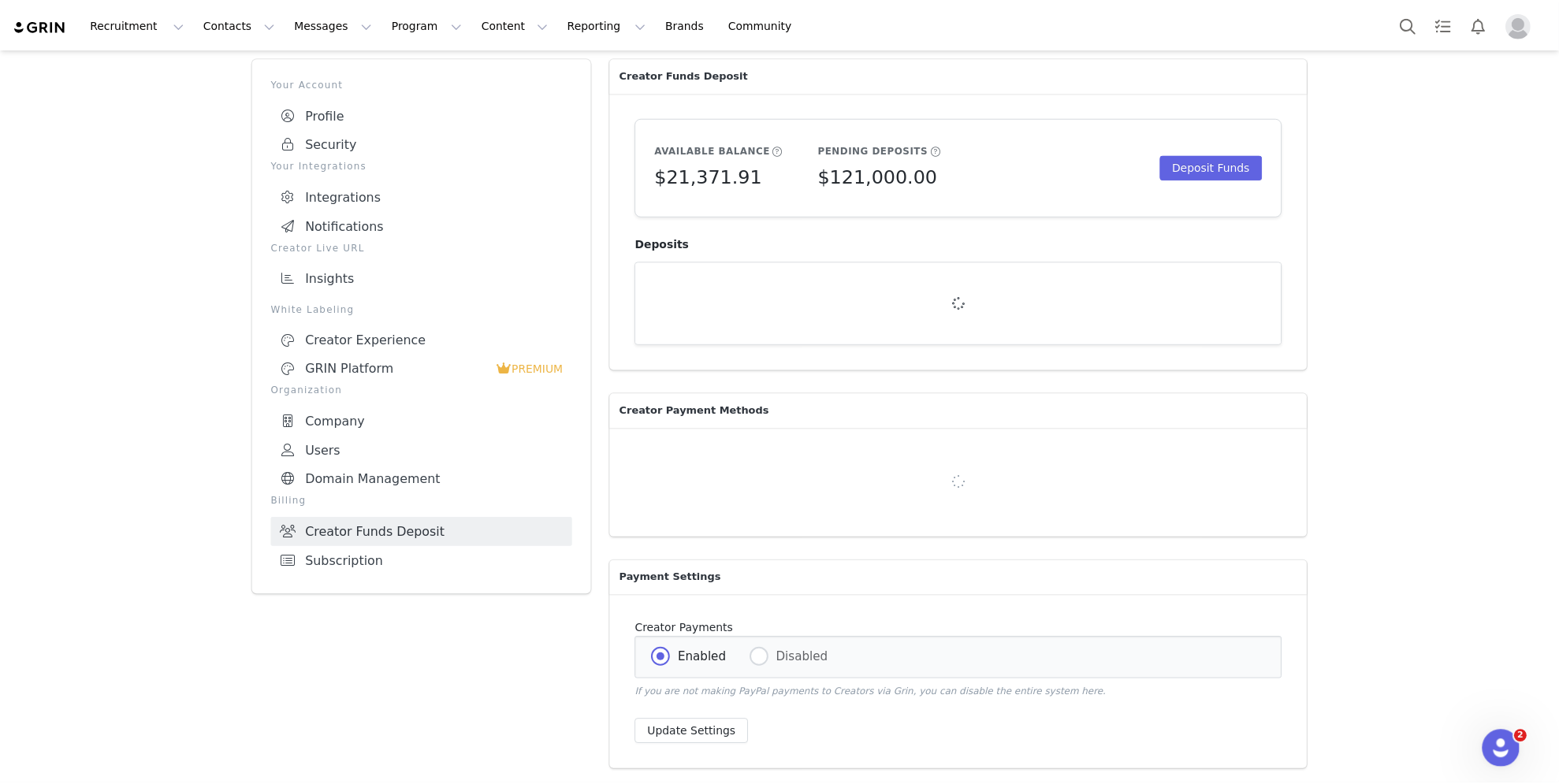
scroll to position [98, 0]
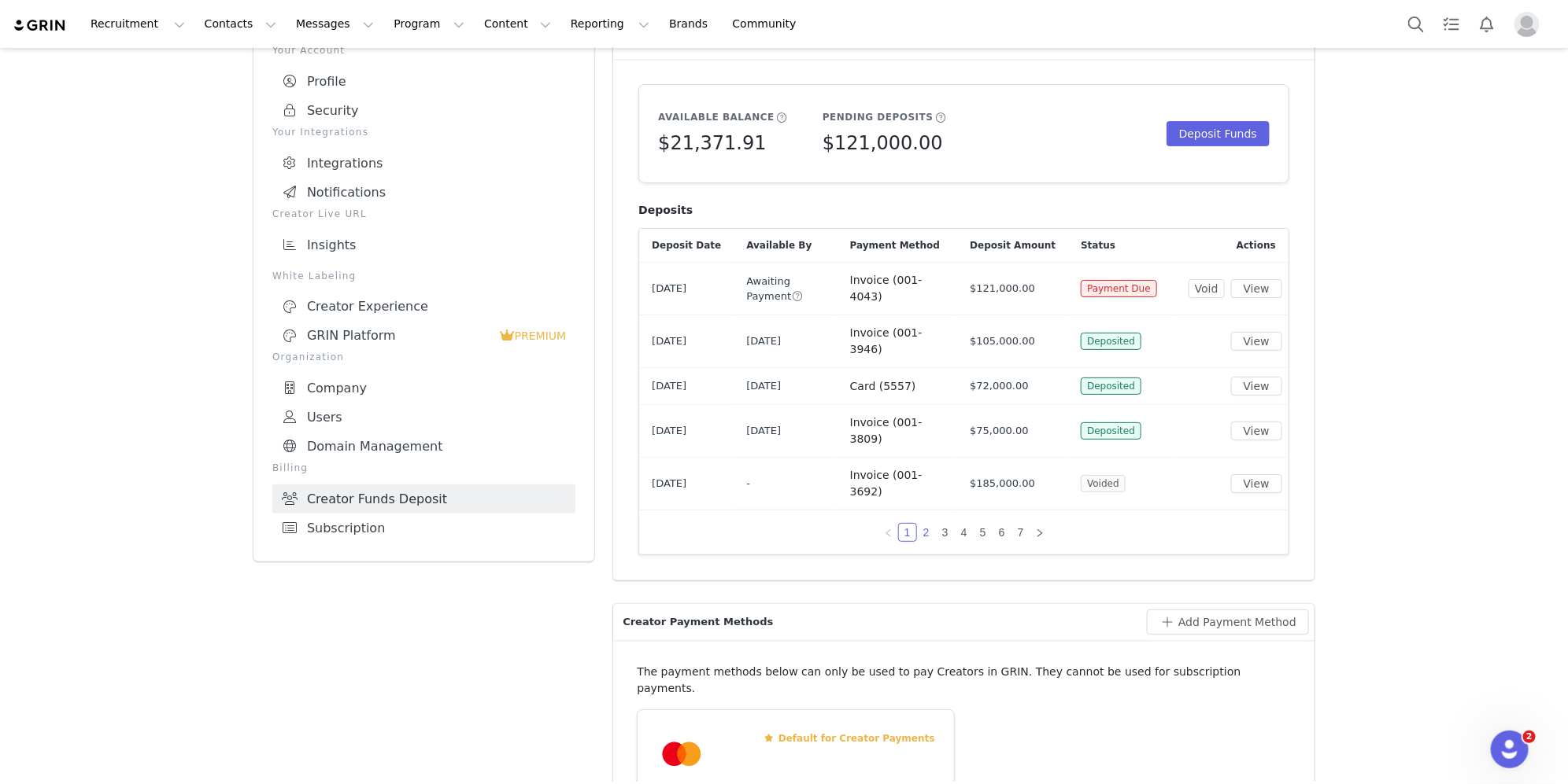
click at [930, 531] on link "2" at bounding box center [926, 532] width 17 height 17
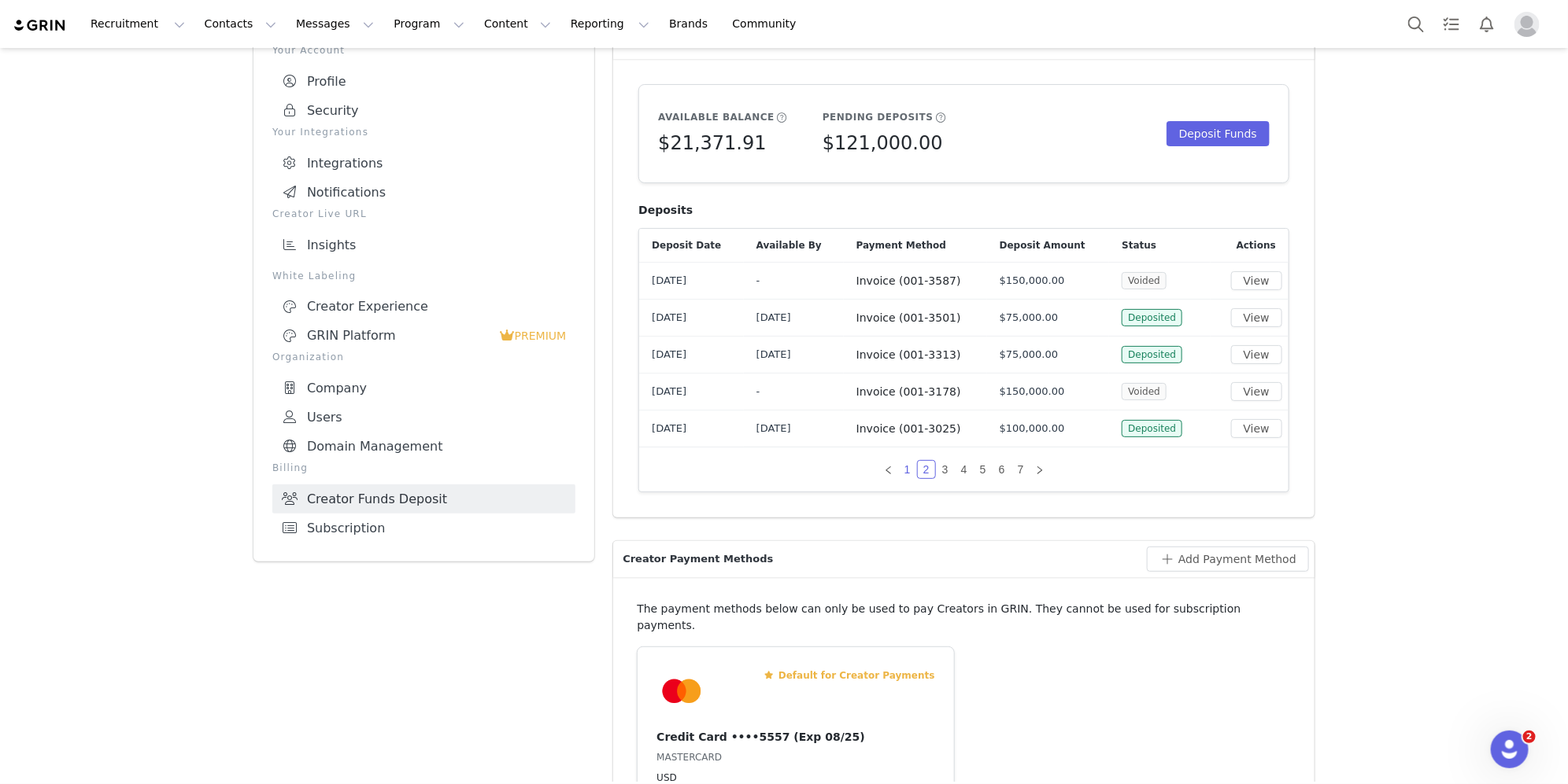
click at [907, 479] on link "1" at bounding box center [907, 469] width 17 height 17
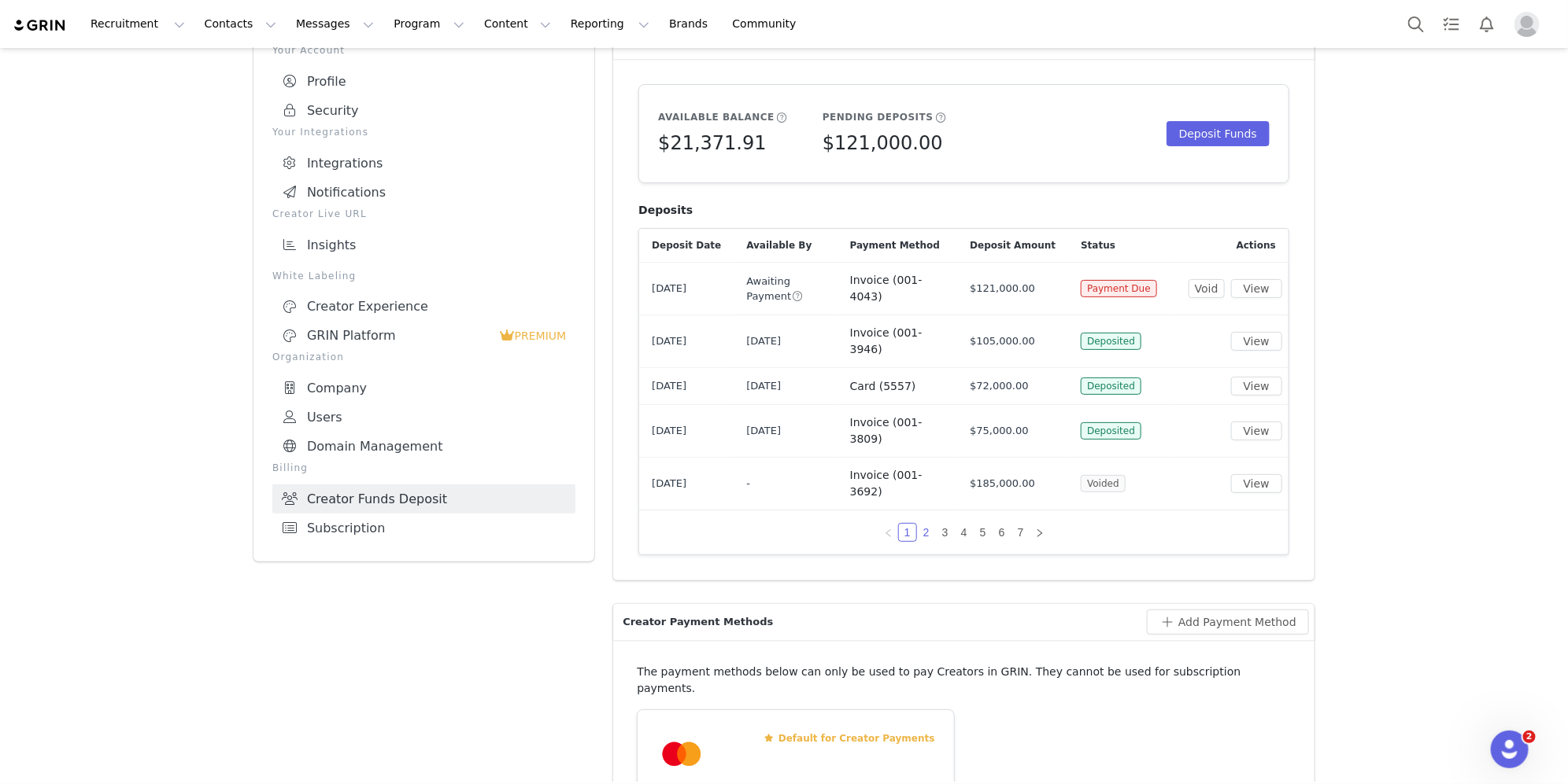
click at [933, 533] on link "2" at bounding box center [926, 532] width 17 height 17
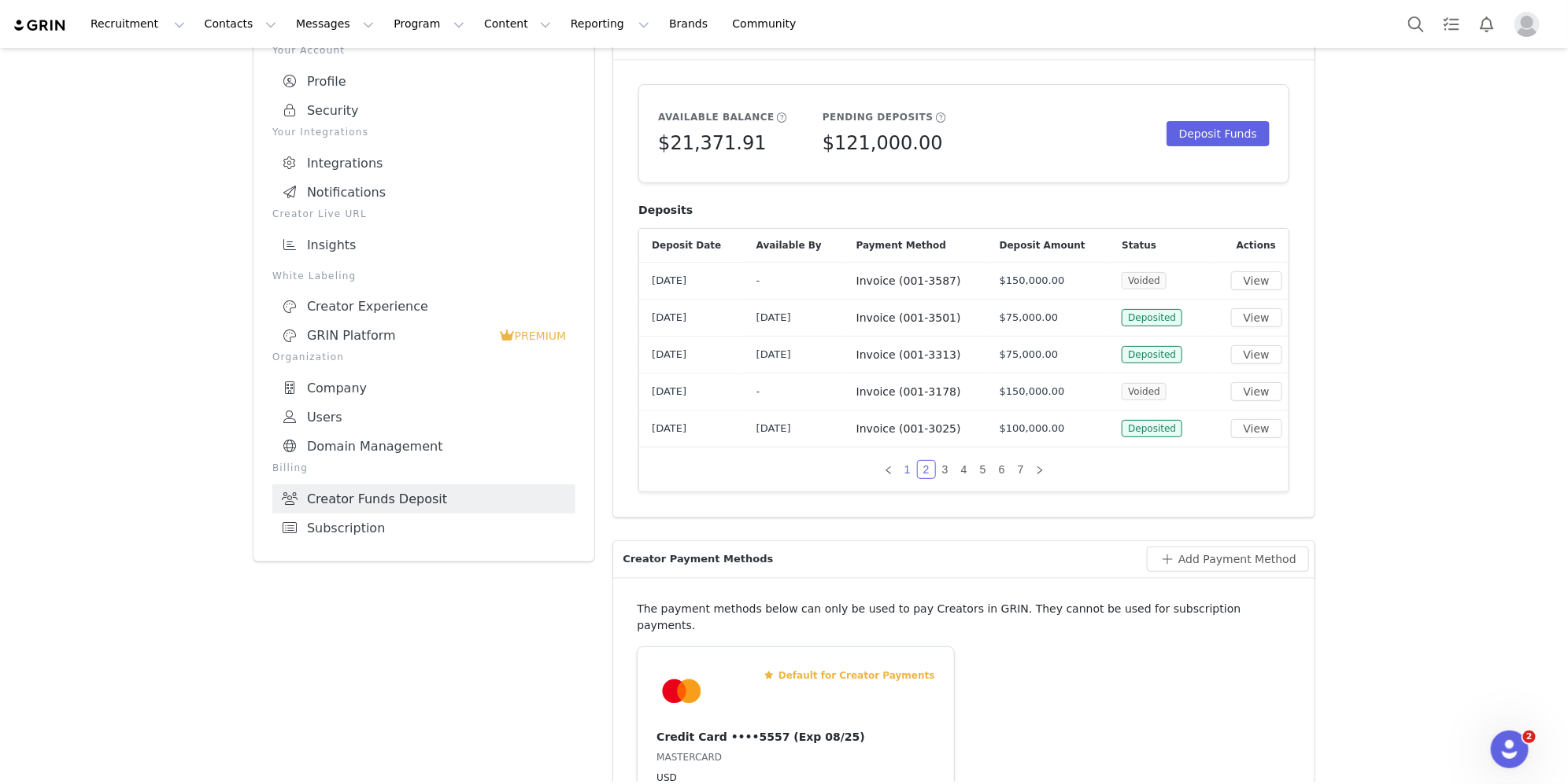
click at [905, 468] on link "1" at bounding box center [907, 469] width 17 height 17
